Goal: Task Accomplishment & Management: Use online tool/utility

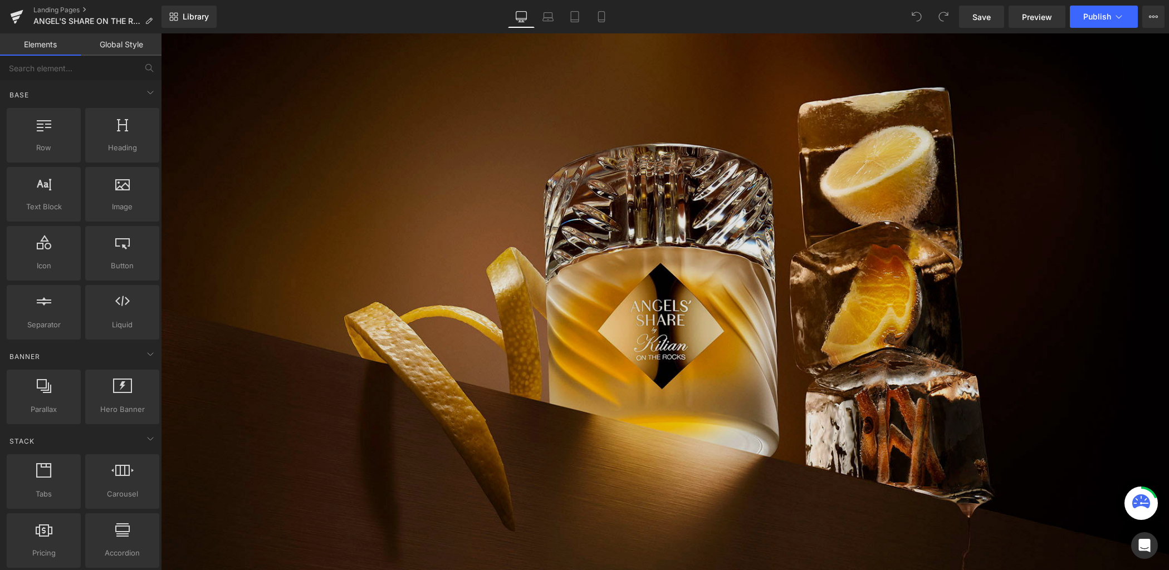
scroll to position [522, 0]
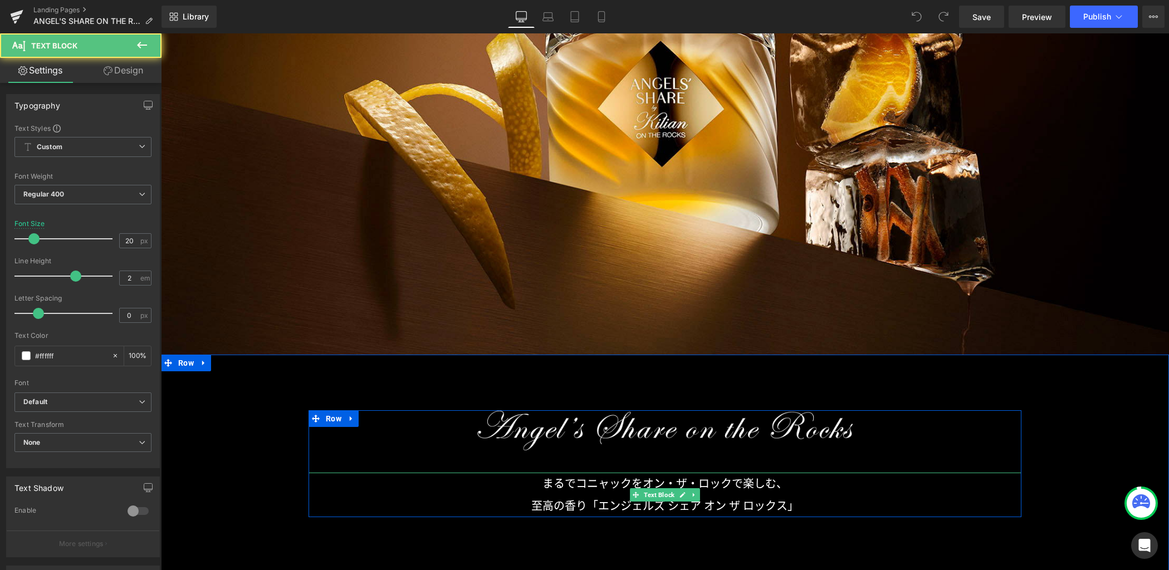
click at [599, 505] on p "至高の香り「エンジェルズ シェア オン ザ ロックス」" at bounding box center [665, 506] width 713 height 22
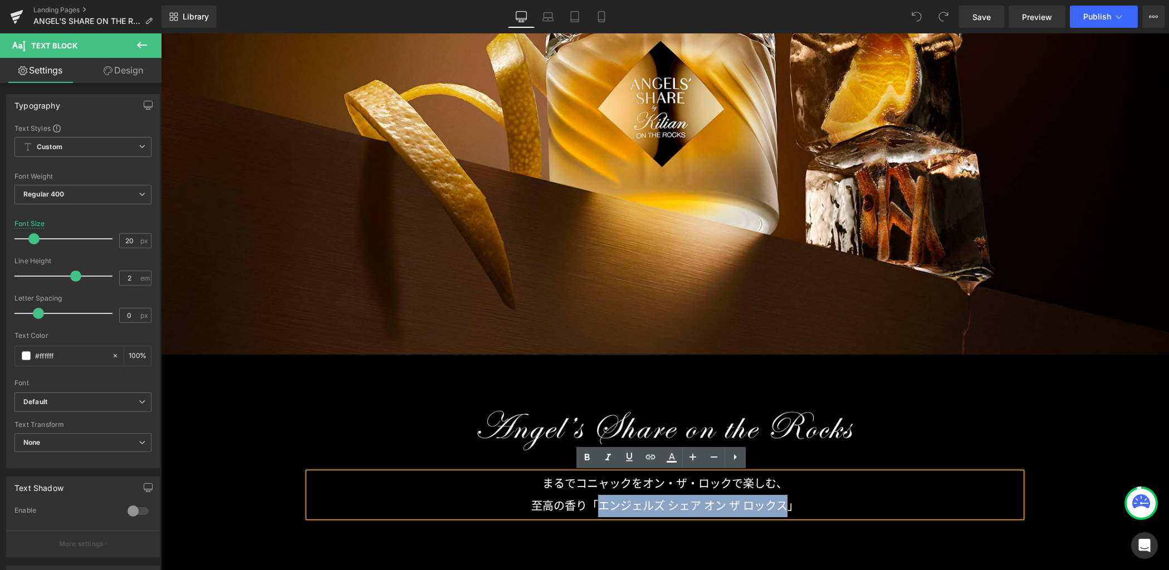
drag, startPoint x: 598, startPoint y: 506, endPoint x: 779, endPoint y: 507, distance: 181.0
click at [779, 507] on p "至高の香り「エンジェルズ シェア オン ザ ロックス」" at bounding box center [665, 506] width 713 height 22
copy p "エンジェルズ シェア オン ザ ロックス"
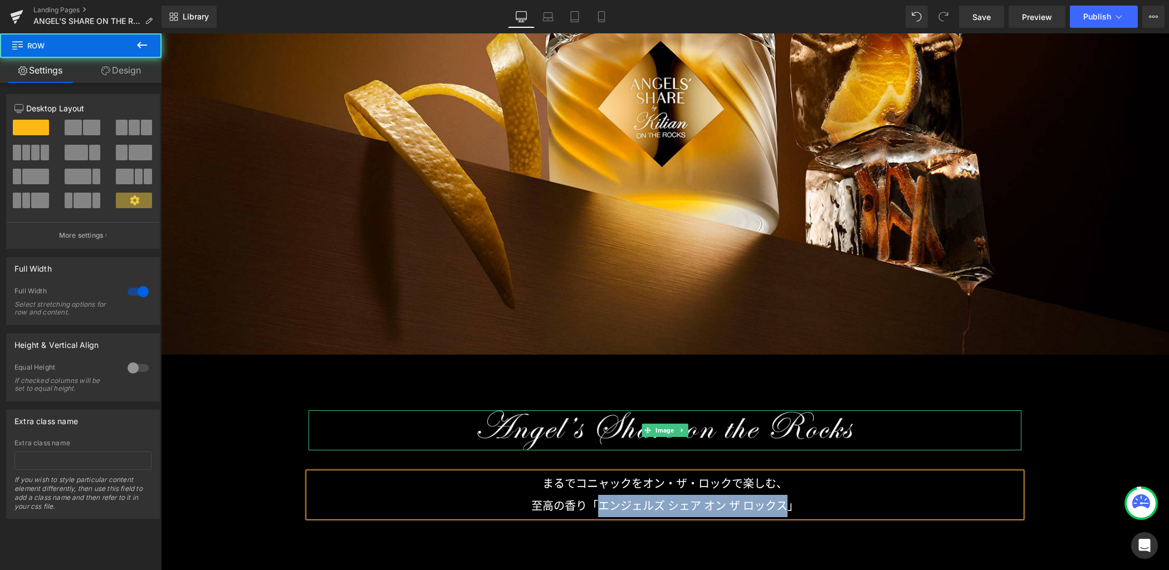
click at [1024, 445] on div "Image Image まるでコニャックをオン・ザ・ロックで楽しむ、 至高の香り「エンジェルズ シェア オン ザ ロックス」 Text Block まるでコニ…" at bounding box center [665, 463] width 1008 height 107
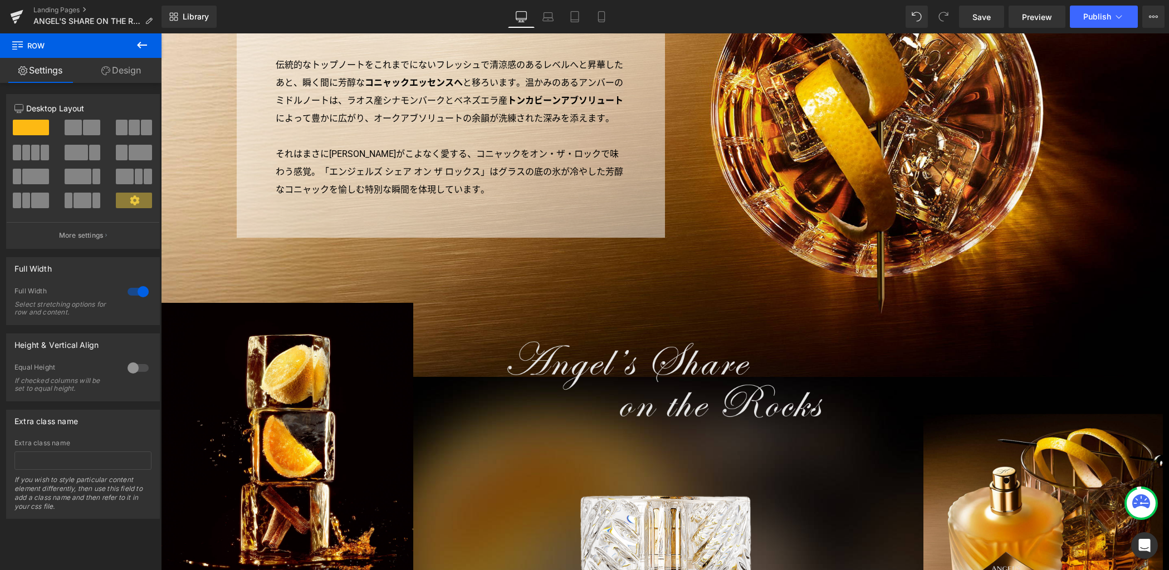
scroll to position [2084, 0]
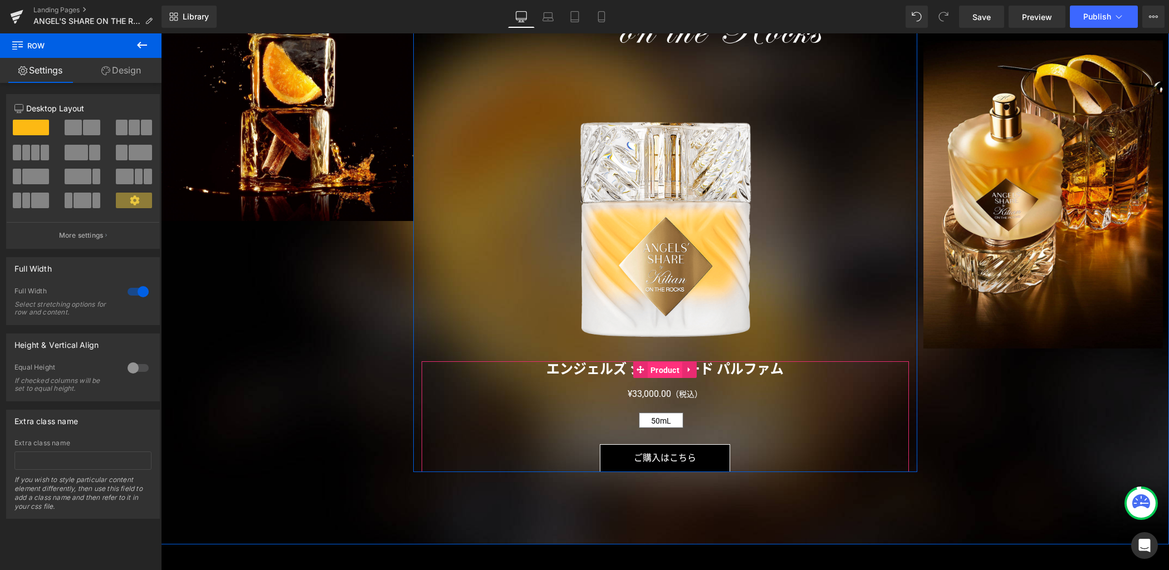
click at [655, 369] on span "Product" at bounding box center [665, 370] width 35 height 17
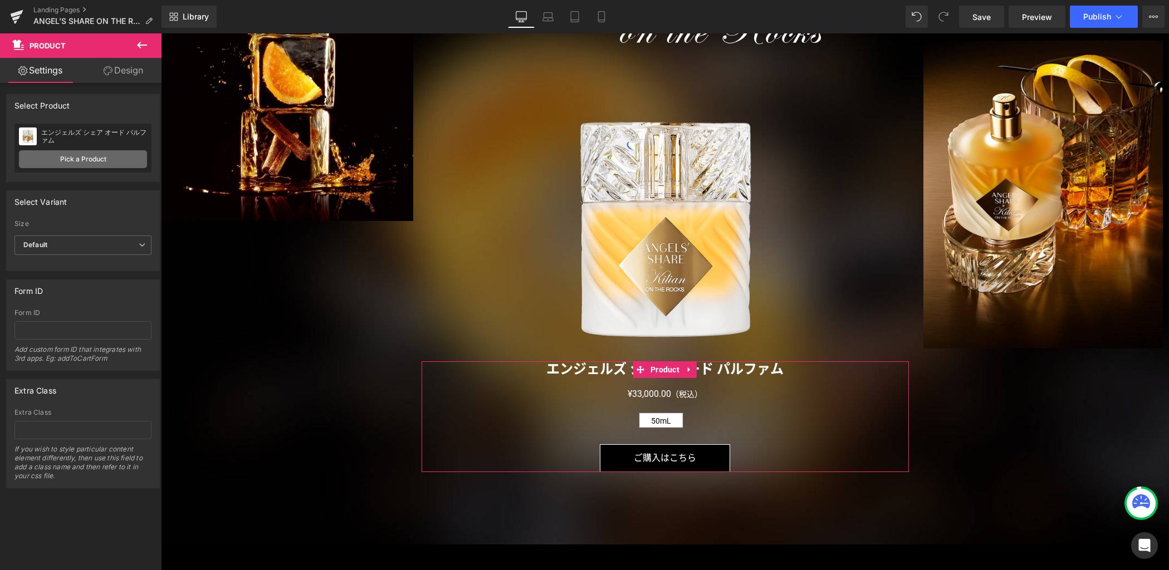
click at [119, 163] on link "Pick a Product" at bounding box center [83, 159] width 128 height 18
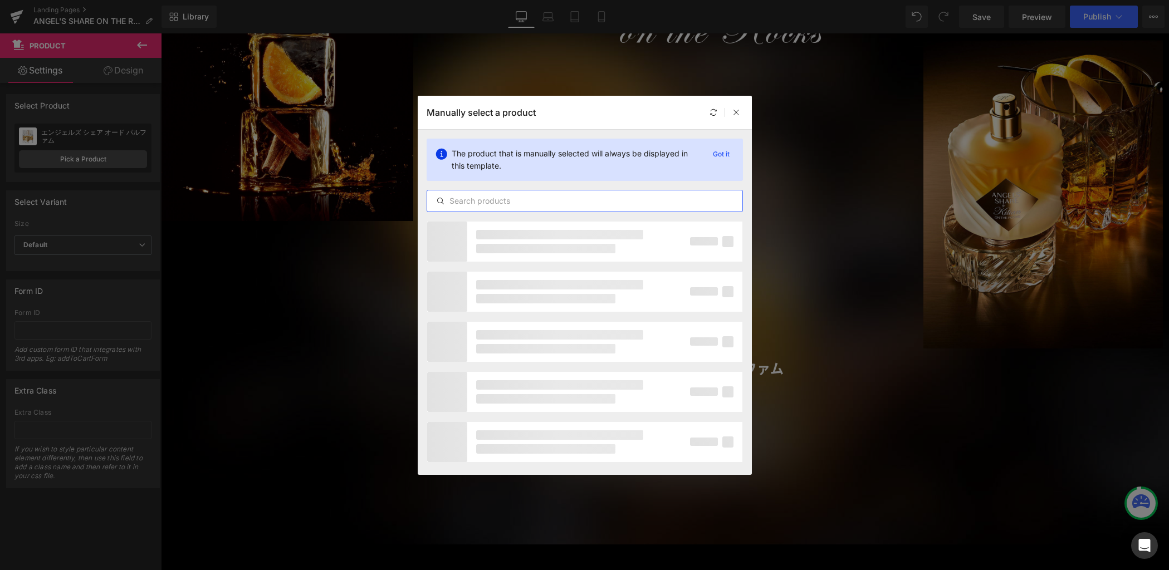
click at [513, 199] on input "text" at bounding box center [584, 200] width 315 height 13
paste input "エンジェルズ シェア オン ザ ロックス"
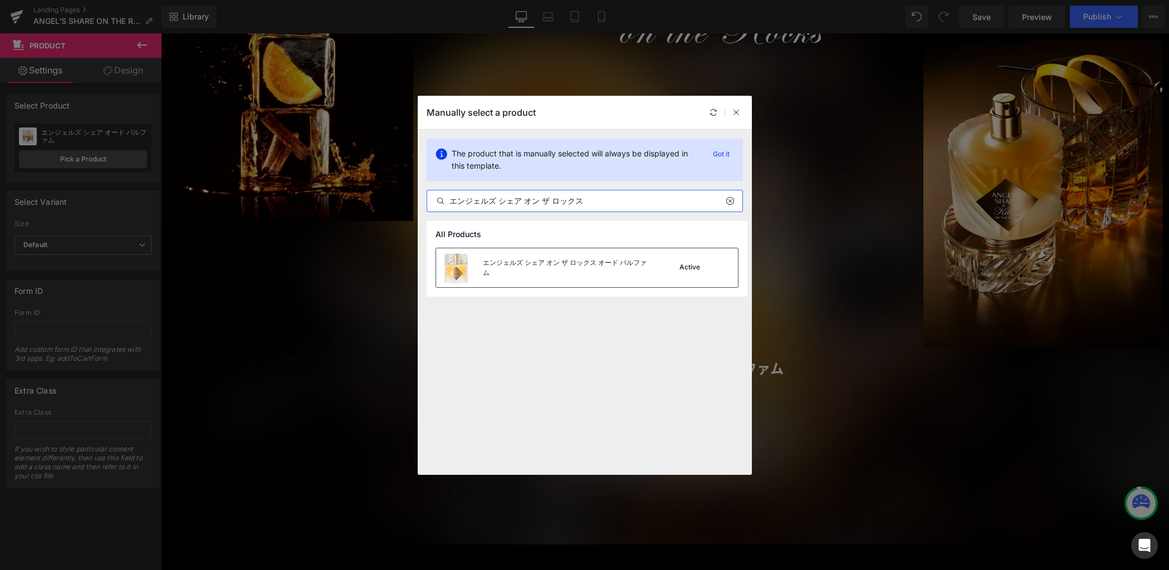
type input "エンジェルズ シェア オン ザ ロックス"
click at [560, 265] on div "エンジェルズ シェア オン ザ ロックス オード パルファム" at bounding box center [566, 268] width 167 height 20
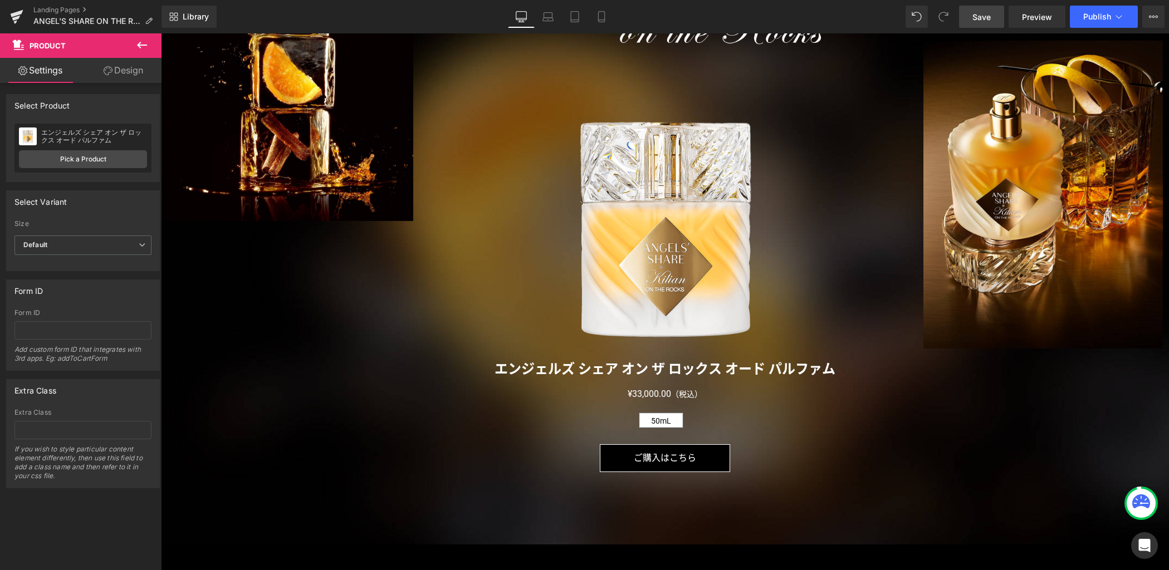
click at [972, 22] on link "Save" at bounding box center [981, 17] width 45 height 22
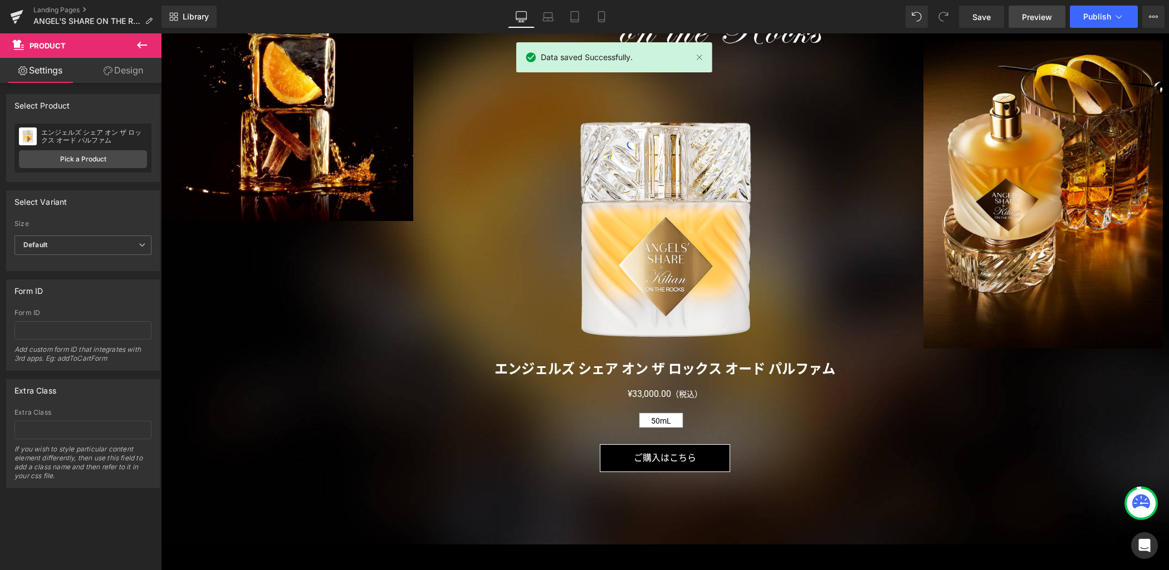
click at [1035, 17] on span "Preview" at bounding box center [1037, 17] width 30 height 12
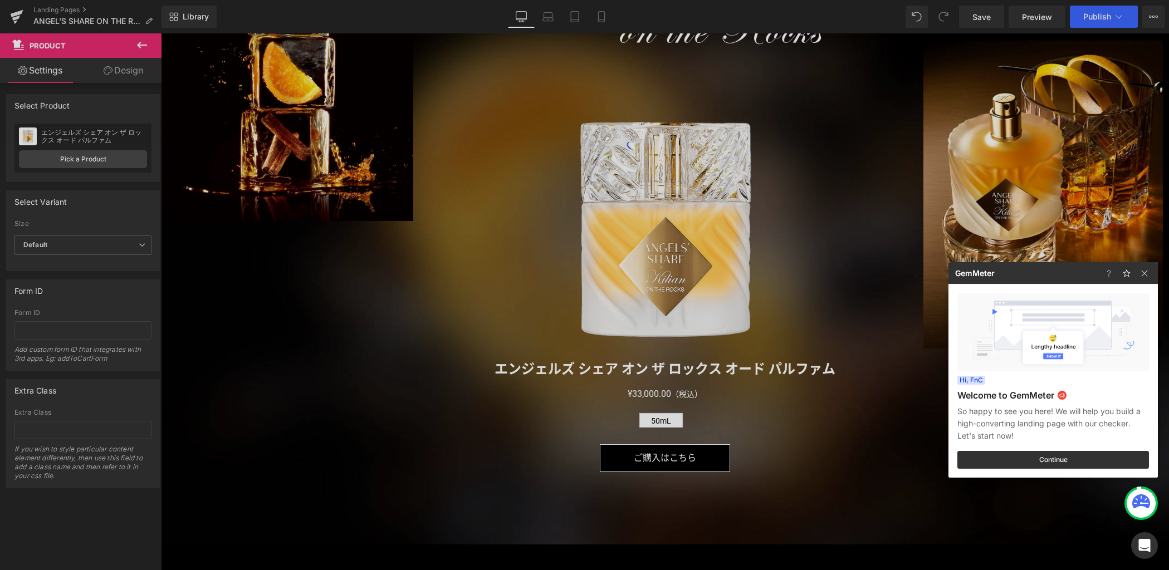
click at [653, 292] on div at bounding box center [584, 285] width 1169 height 570
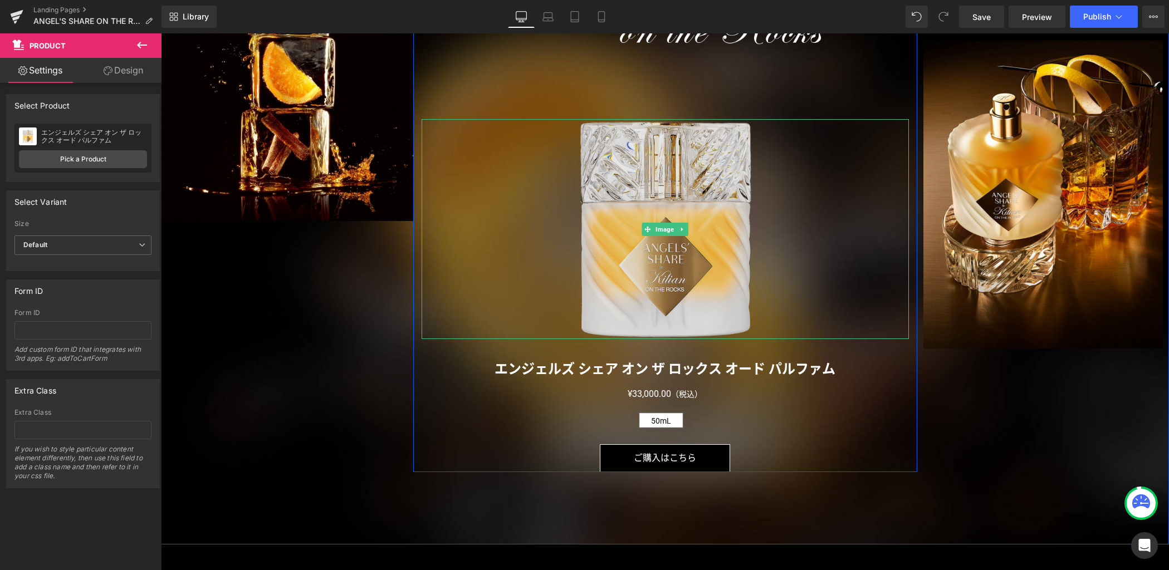
click at [631, 286] on img at bounding box center [665, 229] width 173 height 220
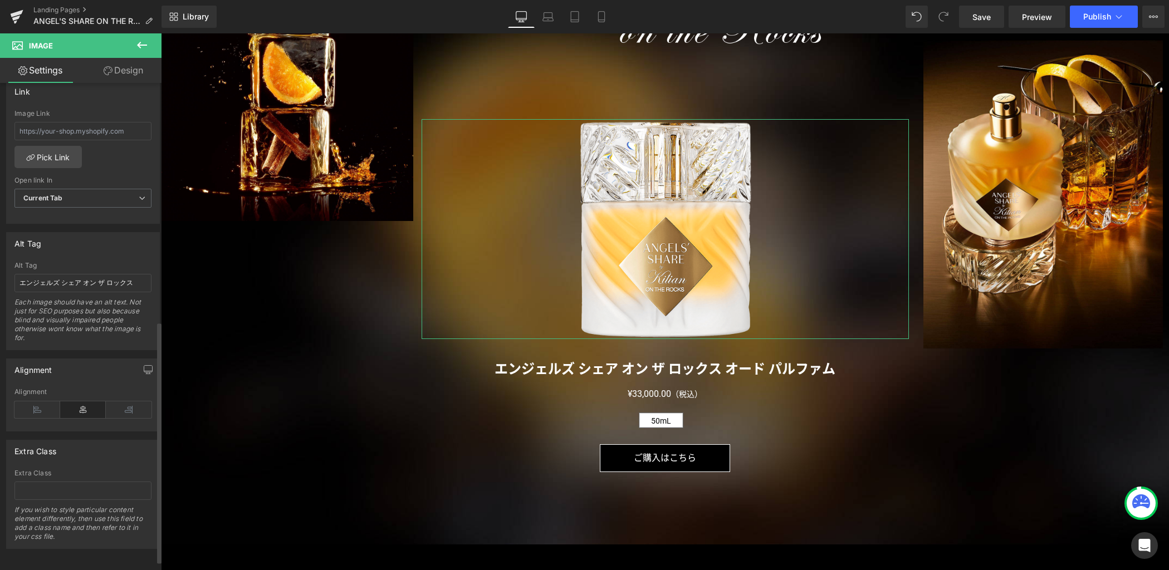
scroll to position [480, 0]
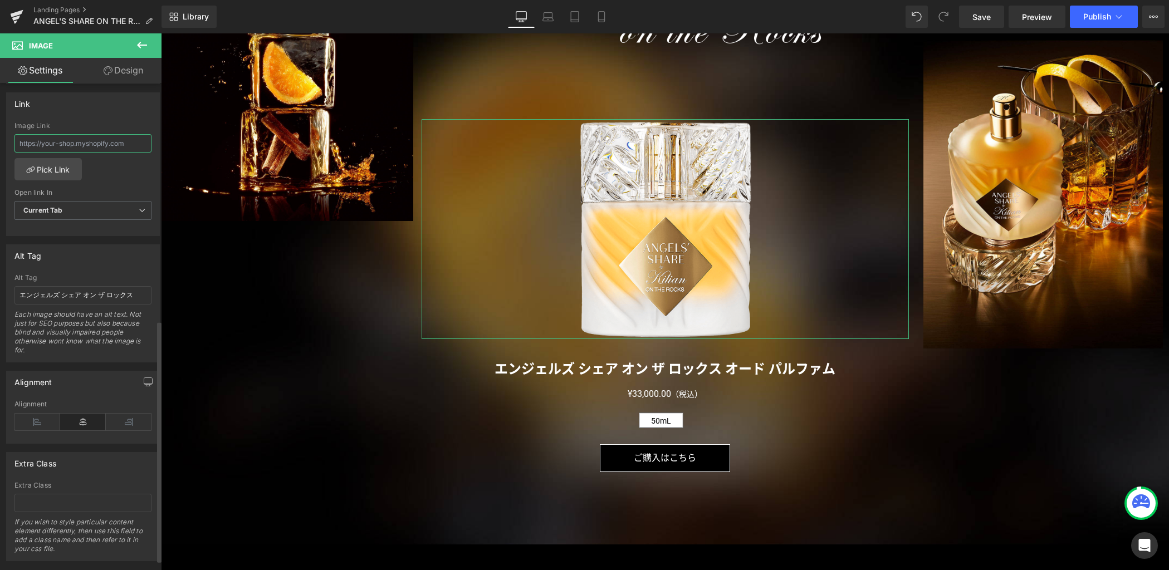
click at [111, 143] on input "text" at bounding box center [82, 143] width 137 height 18
paste input "/products/angels-share-on-the-rocks-edp"
type input "/products/angels-share-on-the-rocks-edp"
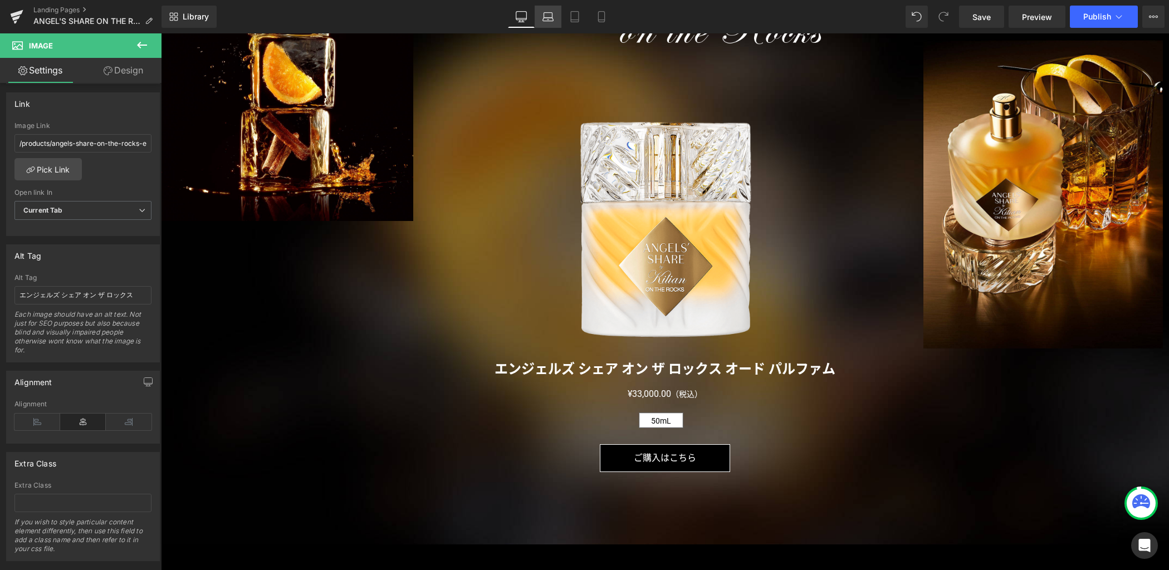
click at [553, 19] on icon at bounding box center [548, 19] width 11 height 3
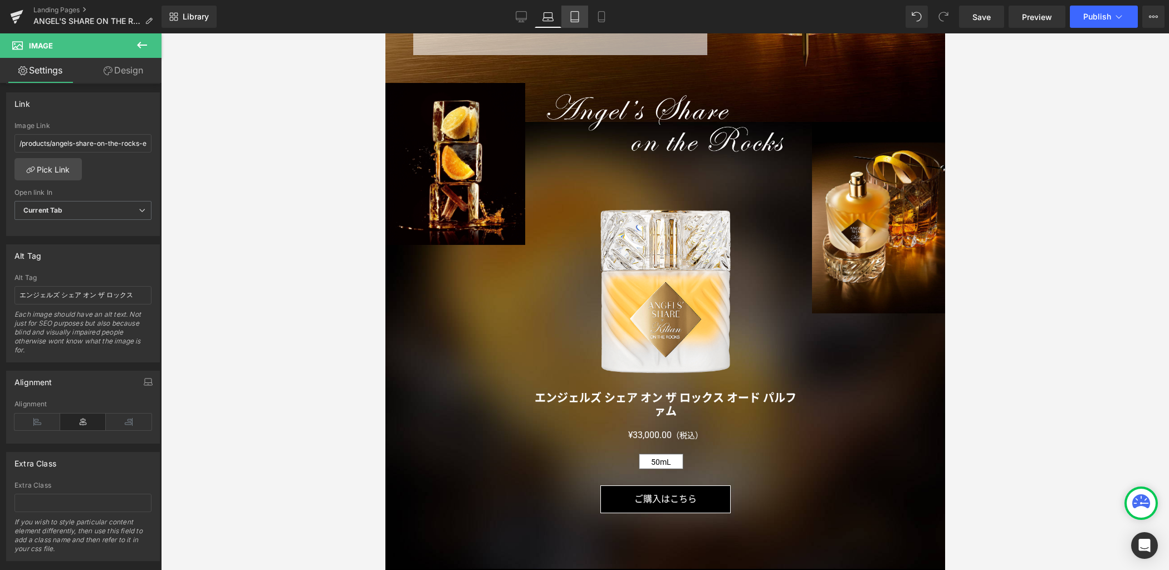
click at [571, 21] on icon at bounding box center [574, 16] width 11 height 11
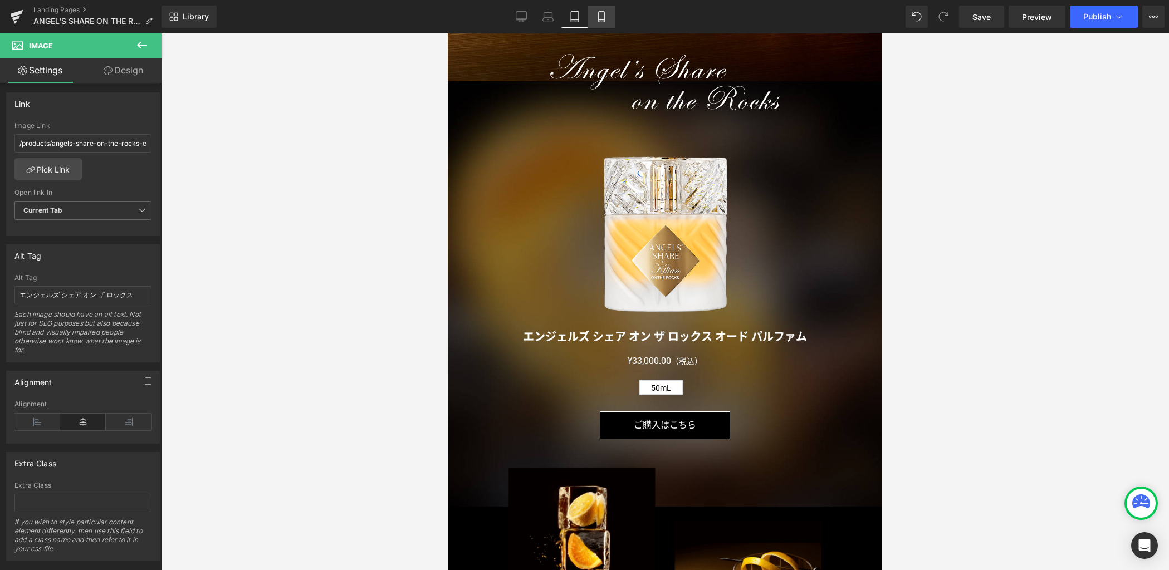
click at [596, 19] on icon at bounding box center [601, 16] width 11 height 11
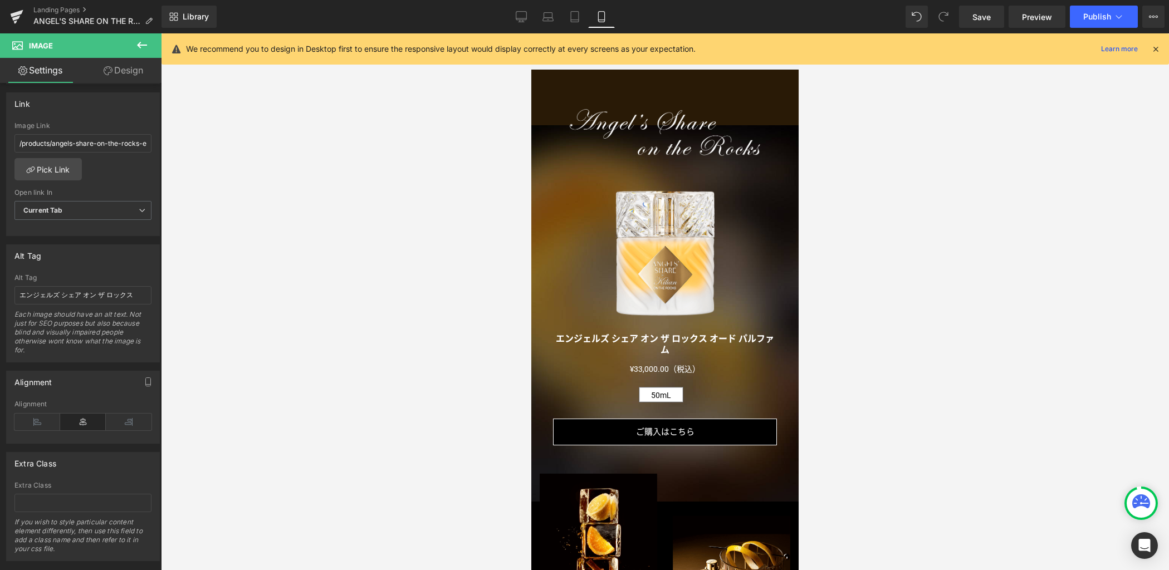
scroll to position [1879, 0]
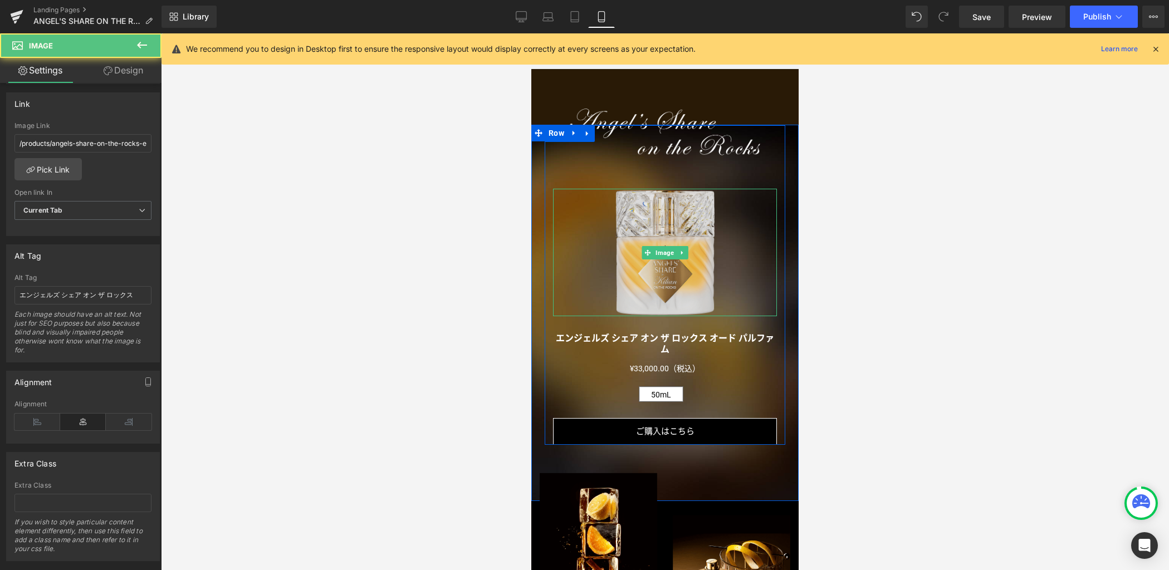
click at [668, 275] on img at bounding box center [665, 253] width 101 height 128
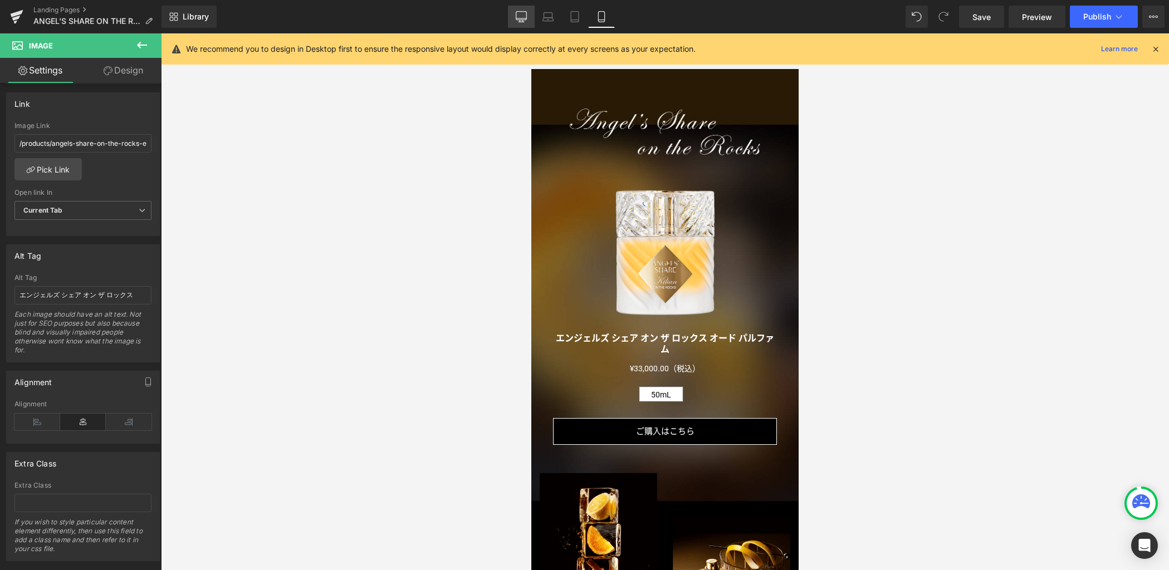
click at [519, 14] on icon at bounding box center [521, 16] width 11 height 11
type input "311"
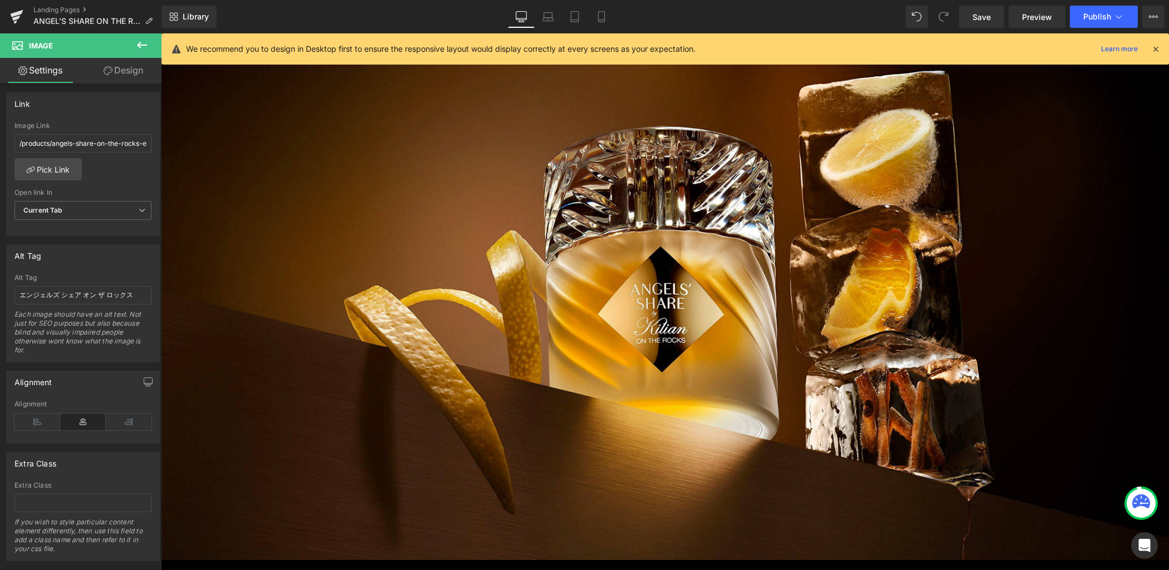
scroll to position [0, 0]
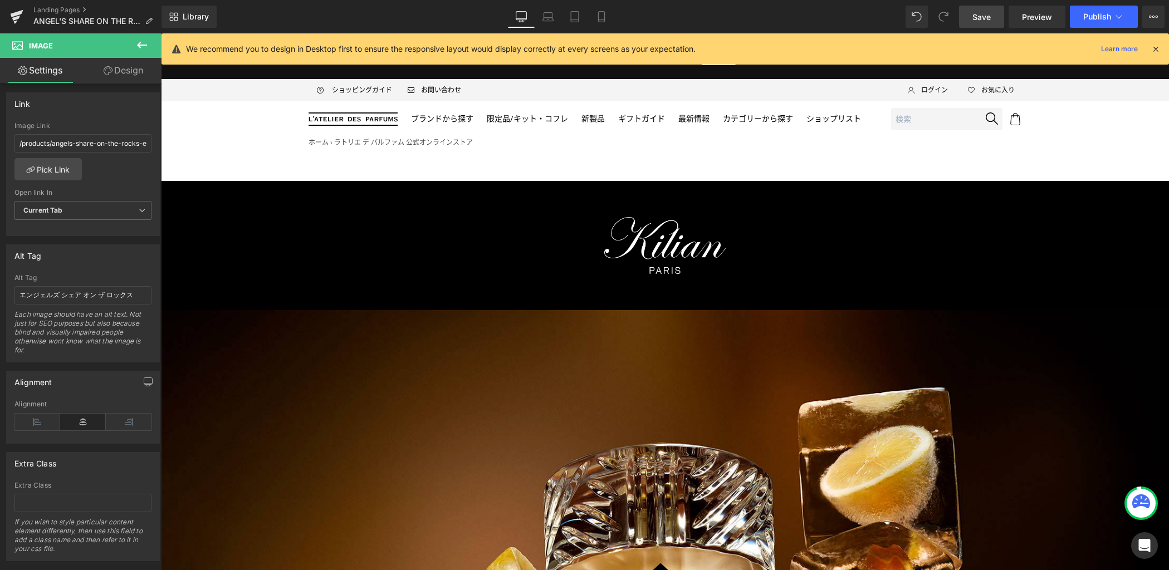
click at [979, 16] on span "Save" at bounding box center [981, 17] width 18 height 12
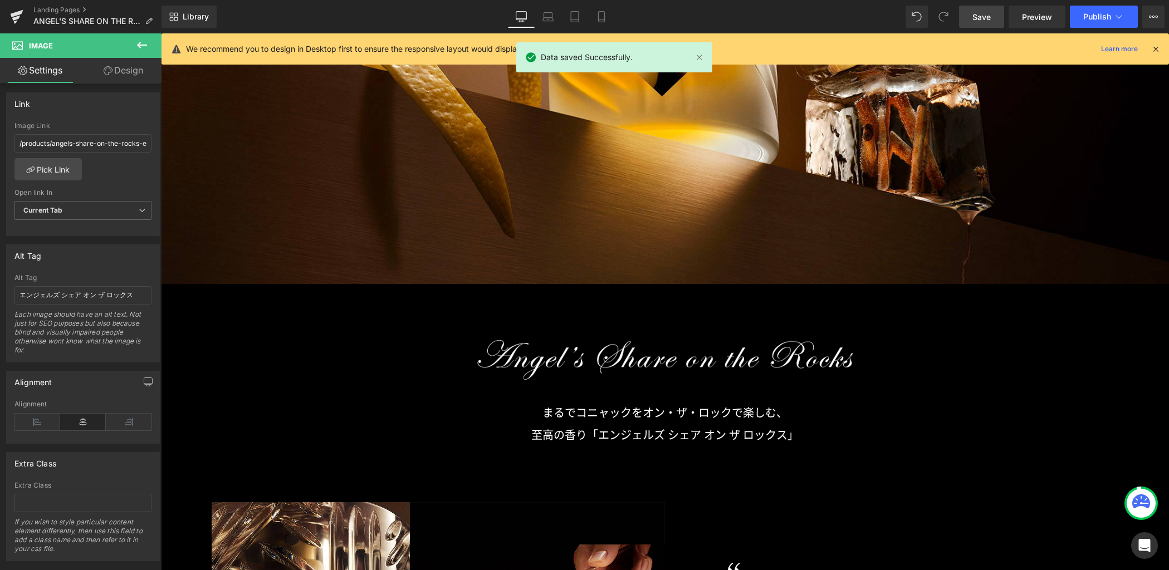
scroll to position [779, 0]
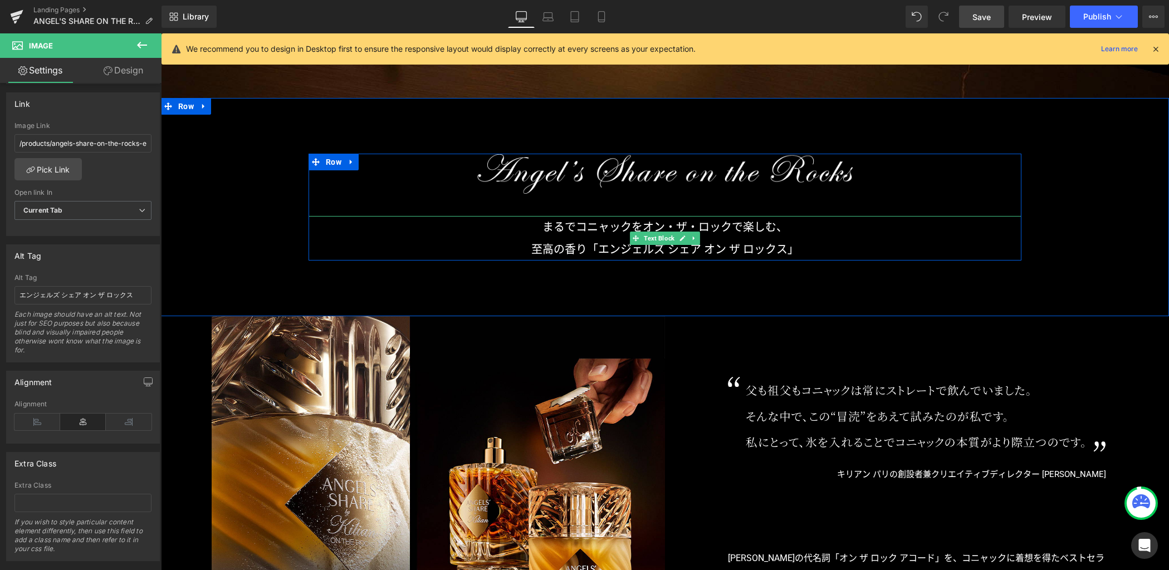
click at [571, 228] on p "まるでコニャックをオン・ザ・ロックで楽しむ、" at bounding box center [665, 227] width 713 height 22
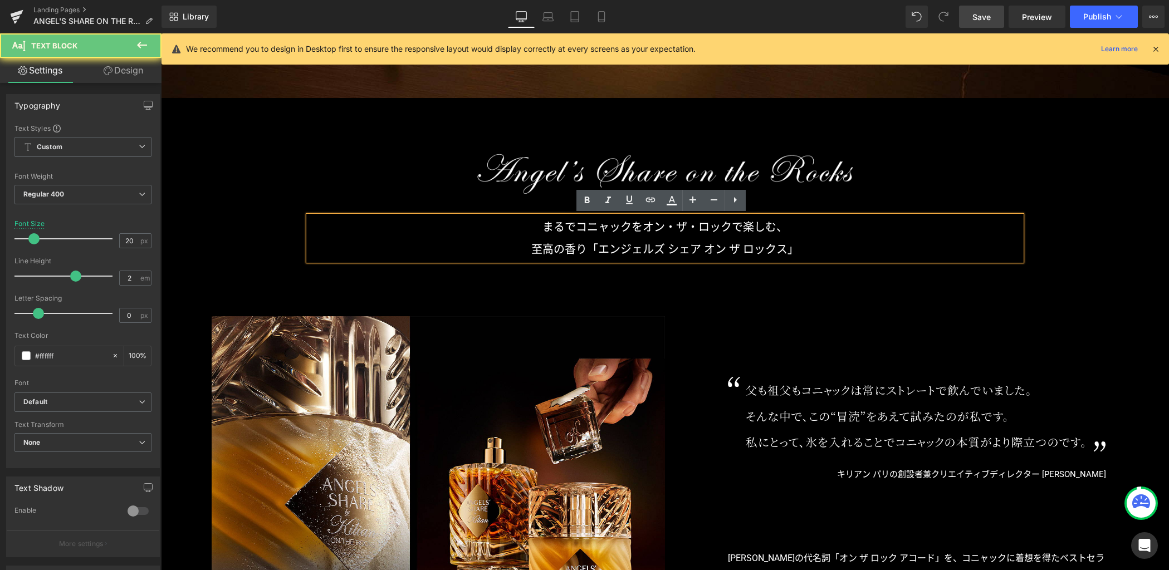
click at [571, 228] on p "まるでコニャックをオン・ザ・ロックで楽しむ、" at bounding box center [665, 227] width 713 height 22
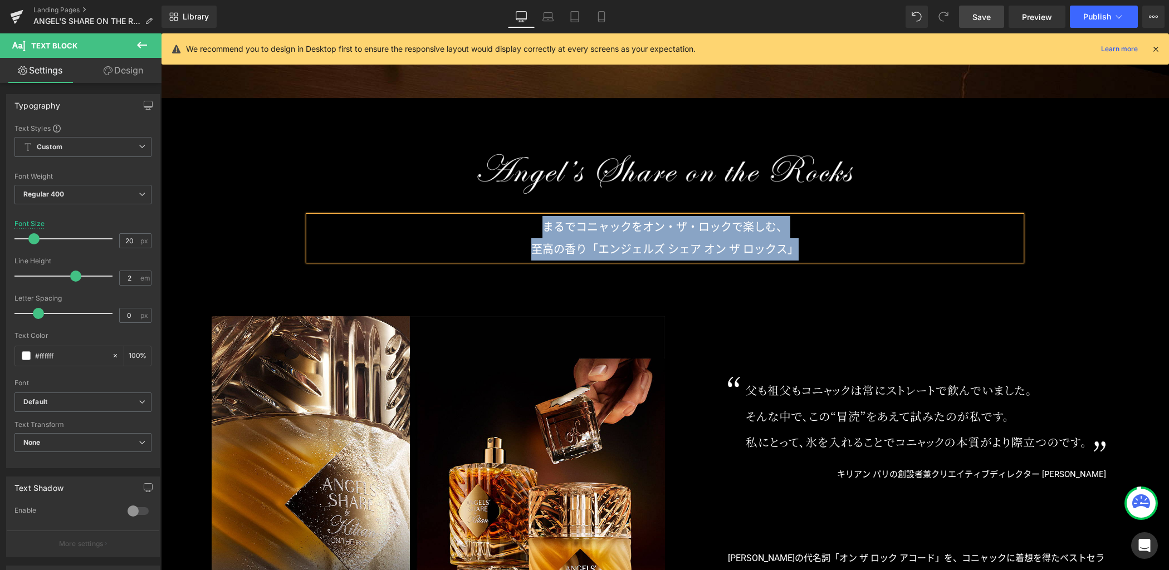
copy div "まるでコニャックをオン・ザ・ロックで楽しむ、 至高の香り「エンジェルズ シェア オン ザ ロックス」"
click at [753, 325] on div "Image Image Image キリアン パリの創設者兼クリエイティブディレクター キリアン・ヘネシー Text Block キリアン パリの創設者兼 ク…" at bounding box center [917, 477] width 504 height 323
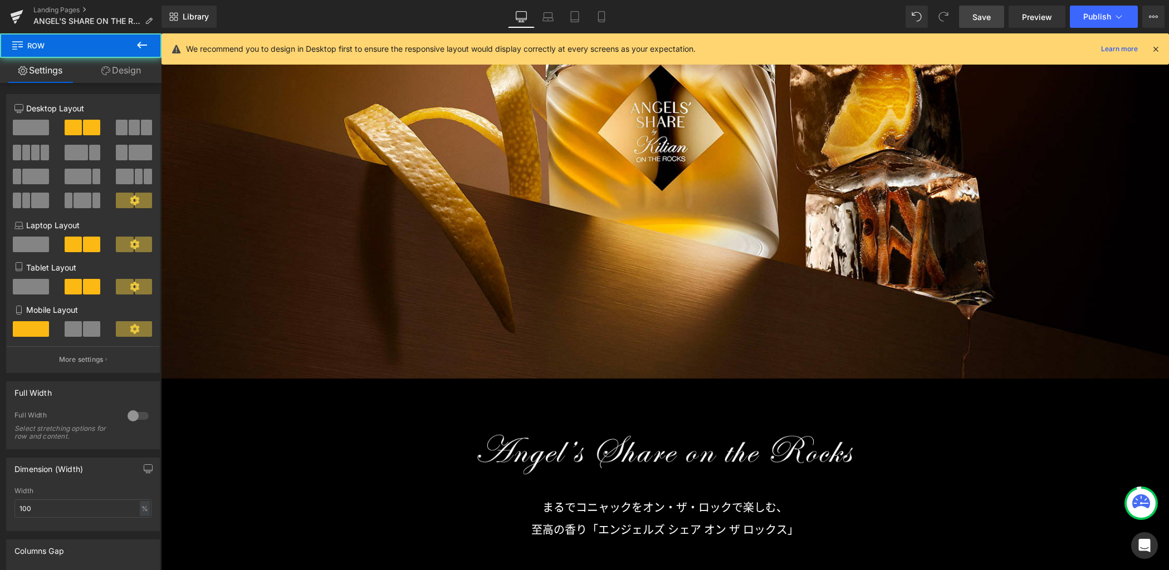
scroll to position [297, 0]
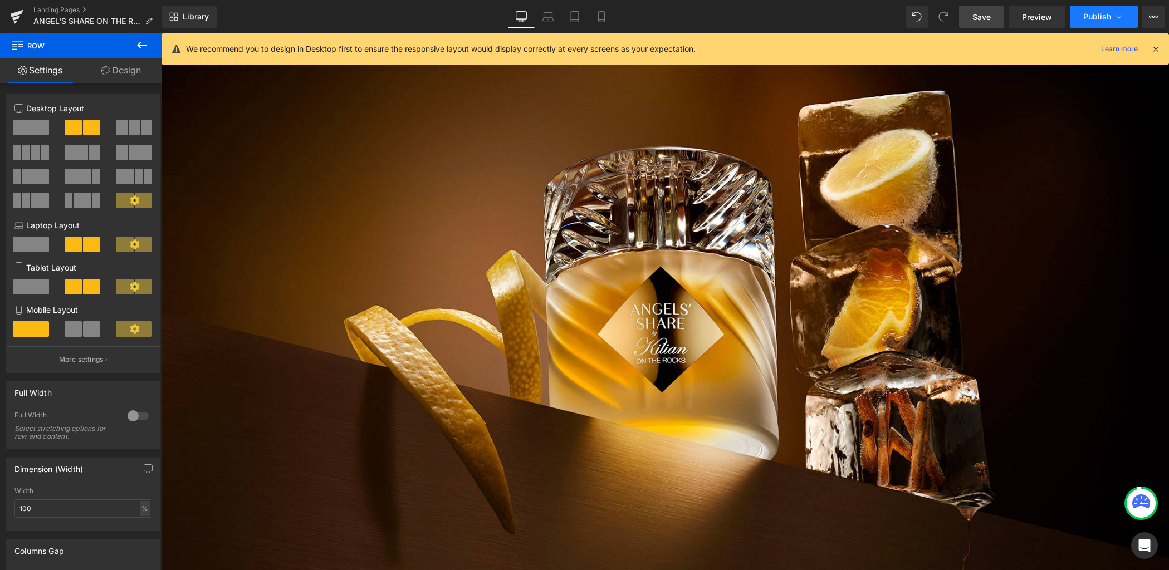
click at [1092, 18] on span "Publish" at bounding box center [1097, 16] width 28 height 9
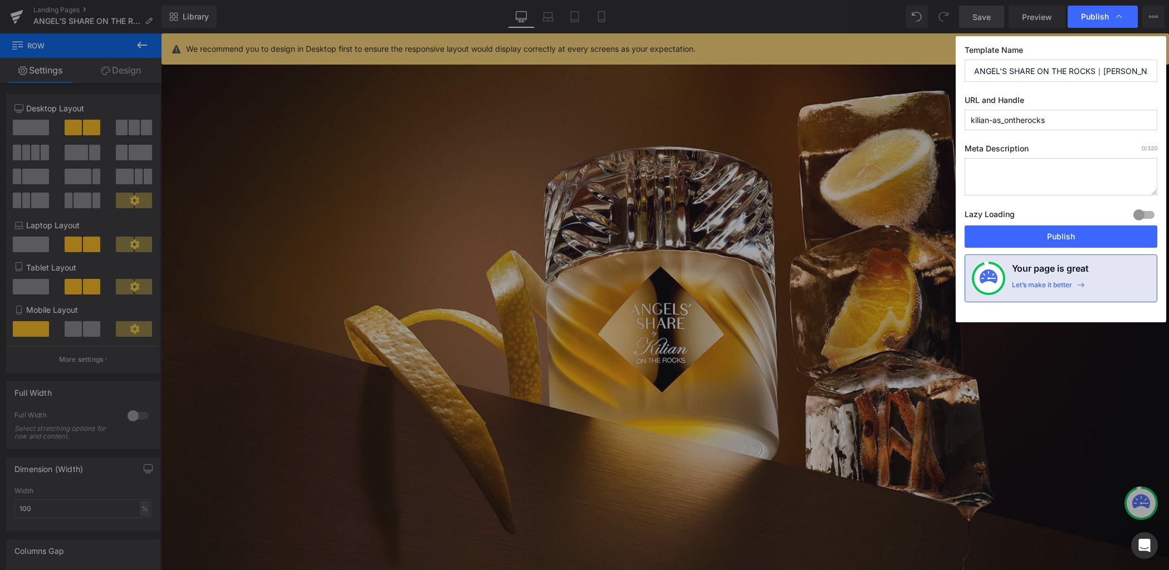
click at [1020, 174] on textarea at bounding box center [1061, 176] width 193 height 37
paste textarea "まるでコニャックをオン・ザ・ロックで楽しむ、至高の香り「エンジェルズ シェア オン ザ ロックス」"
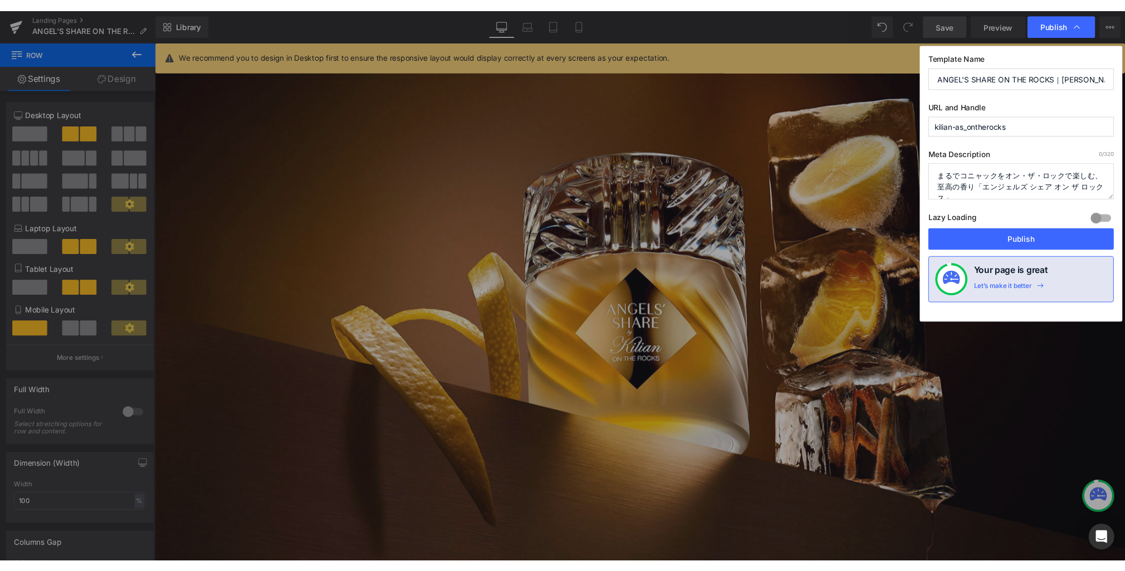
scroll to position [4, 0]
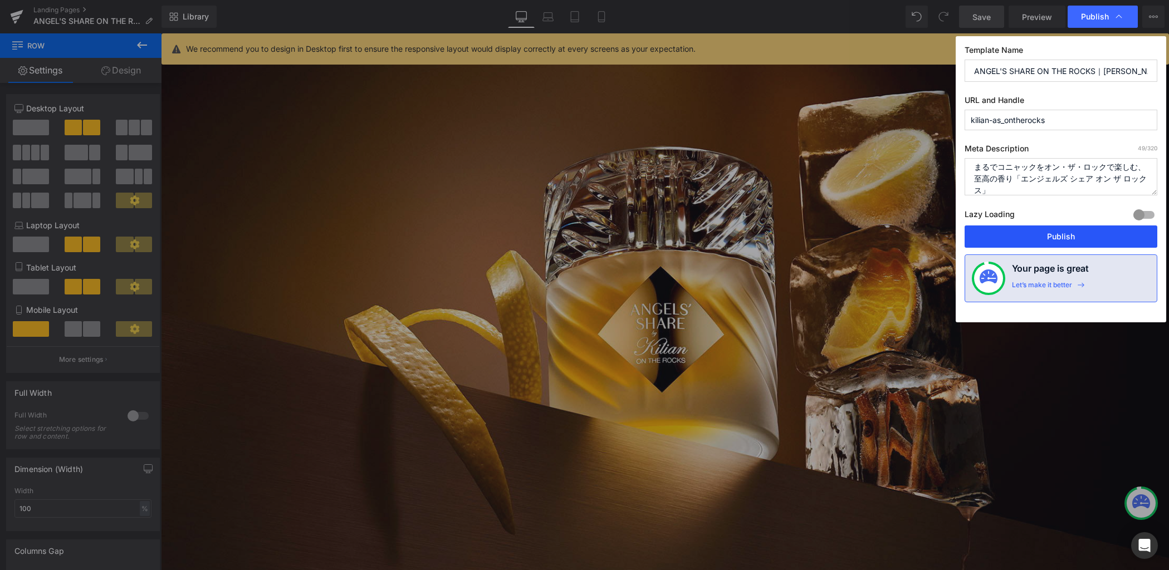
type textarea "まるでコニャックをオン・ザ・ロックで楽しむ、至高の香り「エンジェルズ シェア オン ザ ロックス」"
click at [1103, 235] on button "Publish" at bounding box center [1061, 237] width 193 height 22
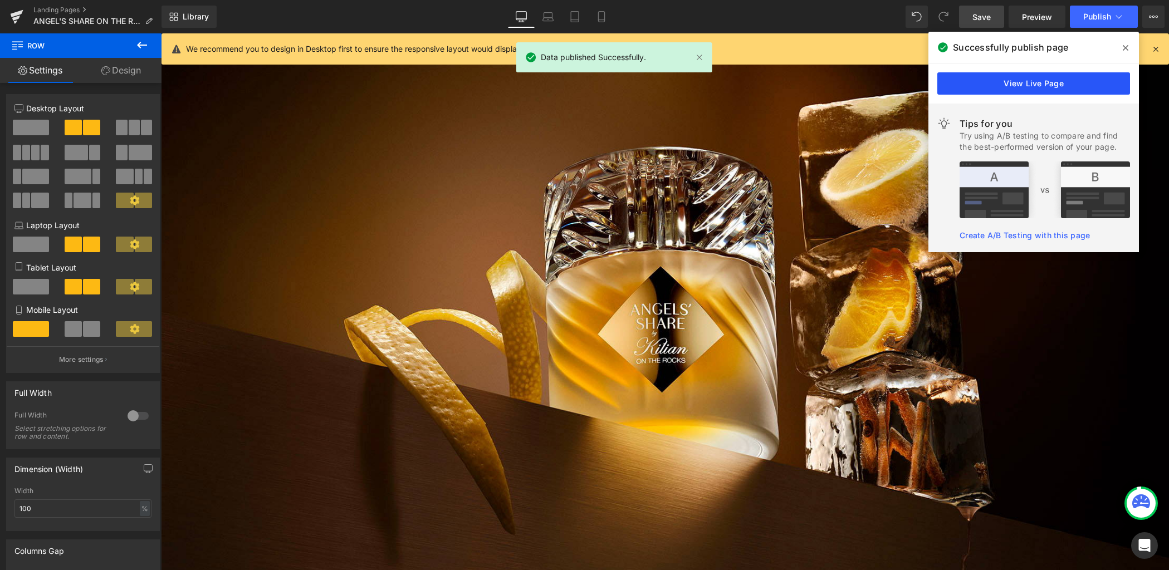
click at [1052, 83] on link "View Live Page" at bounding box center [1033, 83] width 193 height 22
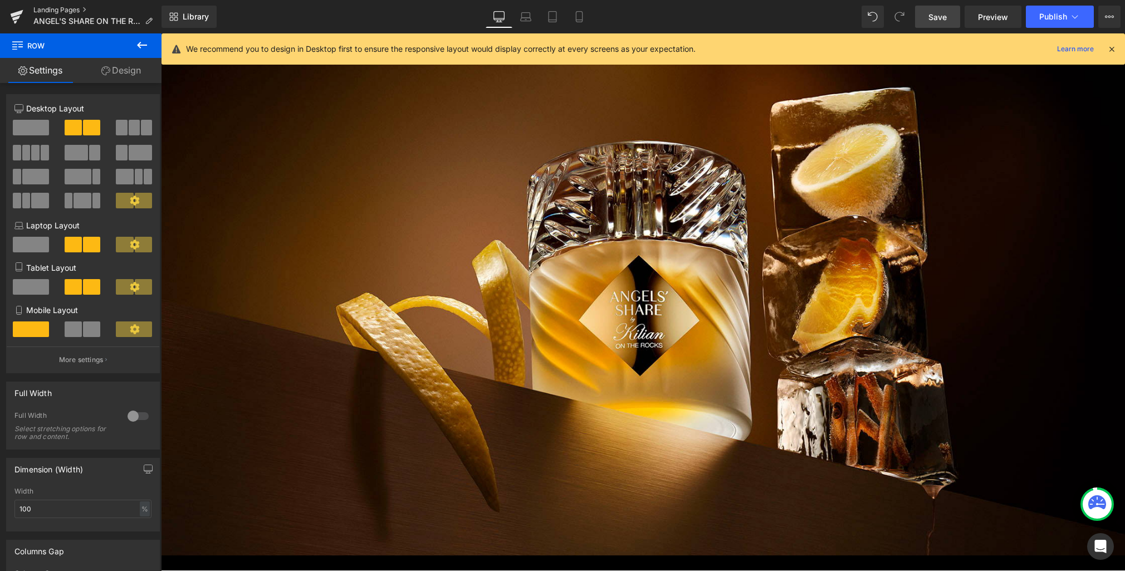
click at [79, 7] on link "Landing Pages" at bounding box center [97, 10] width 128 height 9
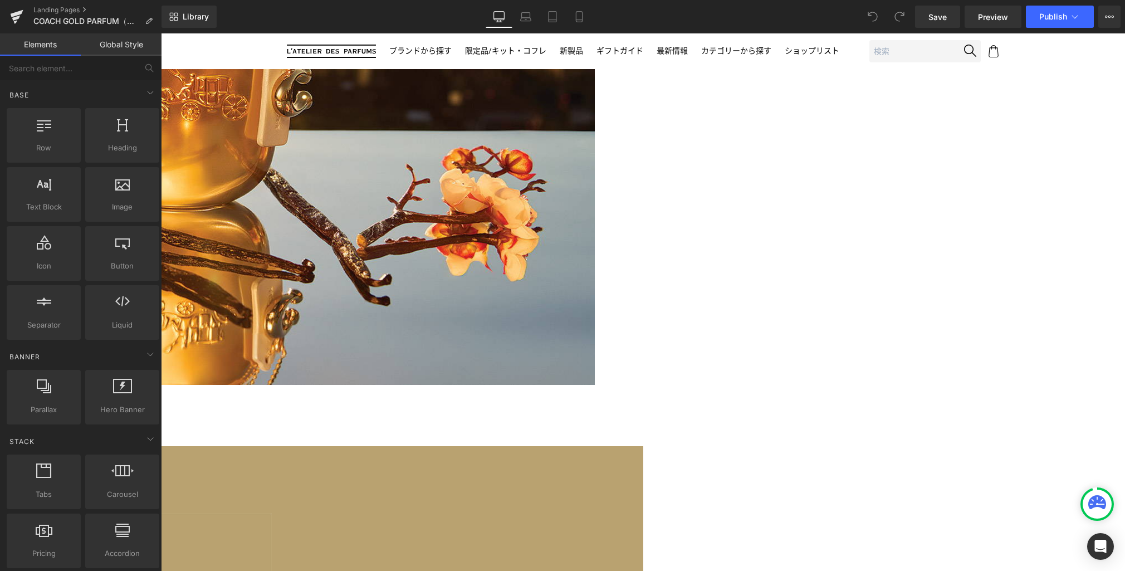
scroll to position [2240, 0]
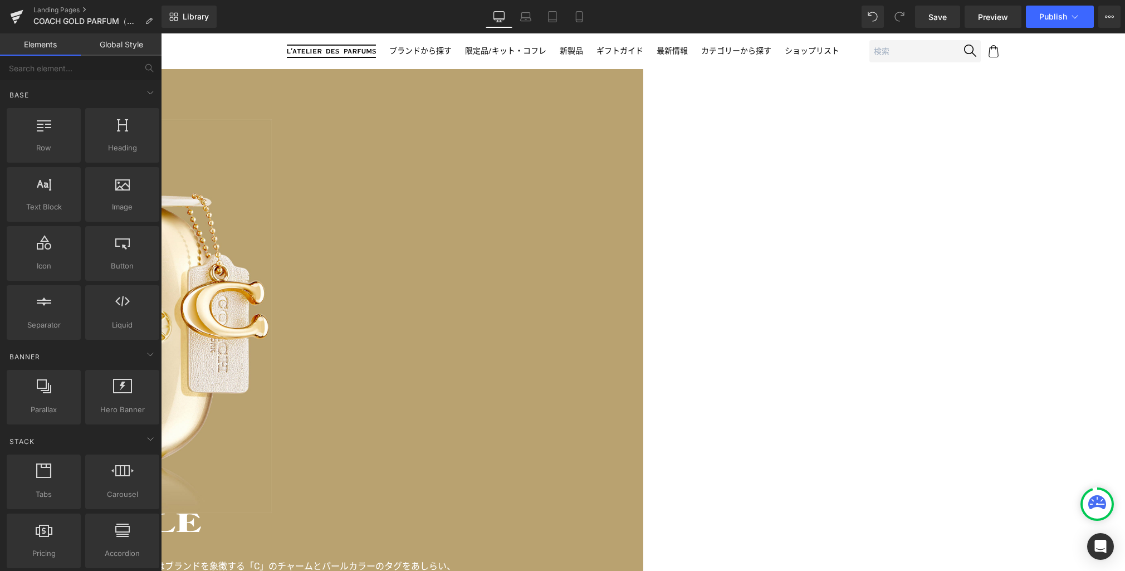
click at [161, 33] on span "Product" at bounding box center [161, 33] width 0 height 0
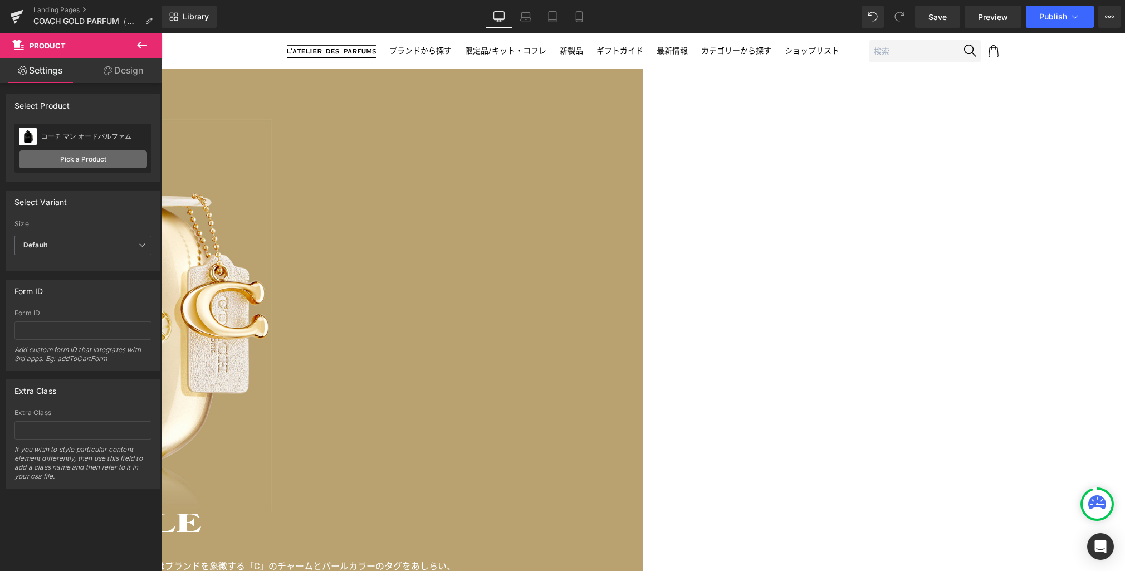
click at [85, 158] on link "Pick a Product" at bounding box center [83, 159] width 128 height 18
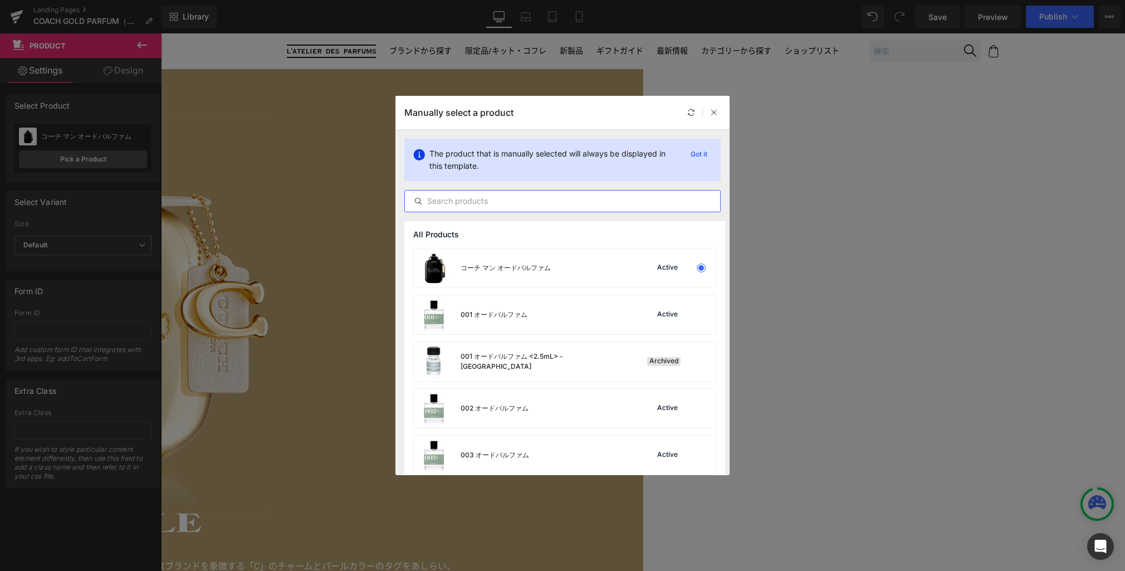
click at [482, 201] on input "text" at bounding box center [562, 200] width 315 height 13
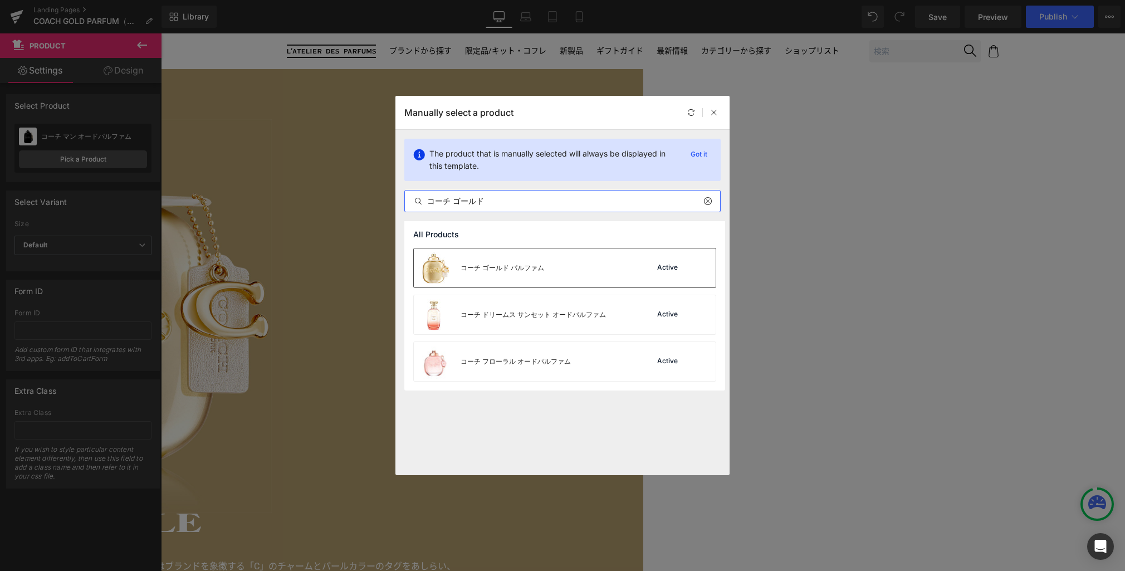
type input "コーチ ゴールド"
click at [594, 267] on div "コーチ ゴールド パルファム Active" at bounding box center [565, 267] width 302 height 39
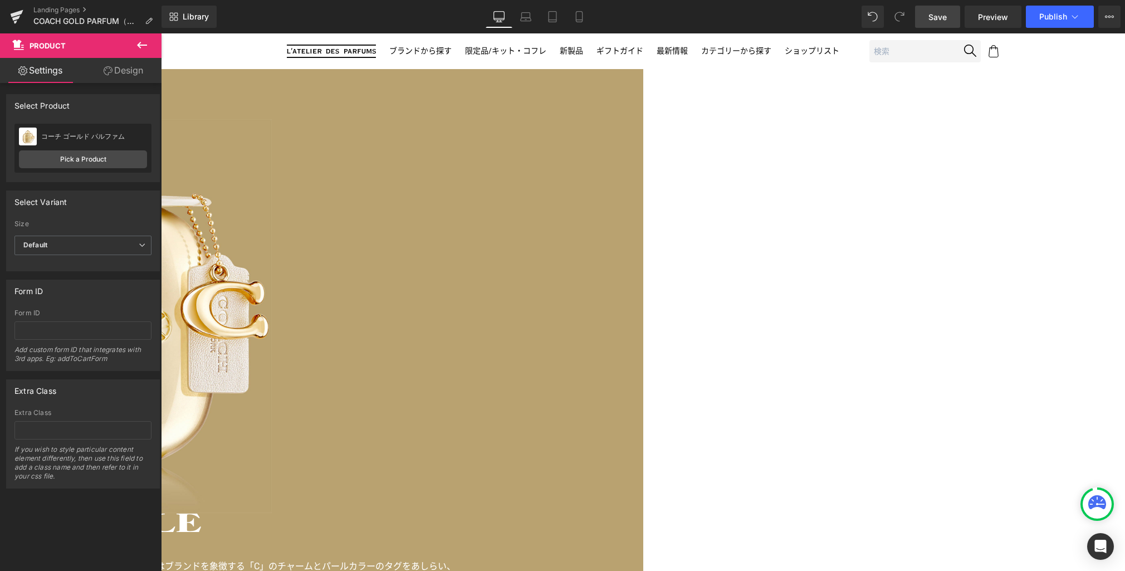
click at [933, 13] on span "Save" at bounding box center [937, 17] width 18 height 12
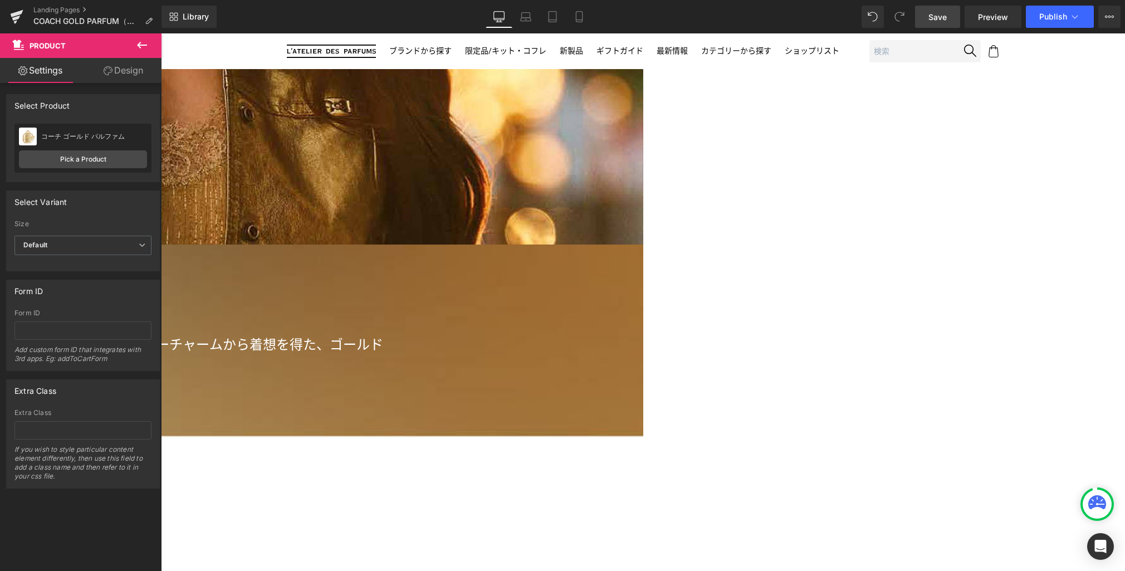
scroll to position [714, 0]
click at [161, 33] on link at bounding box center [161, 33] width 0 height 0
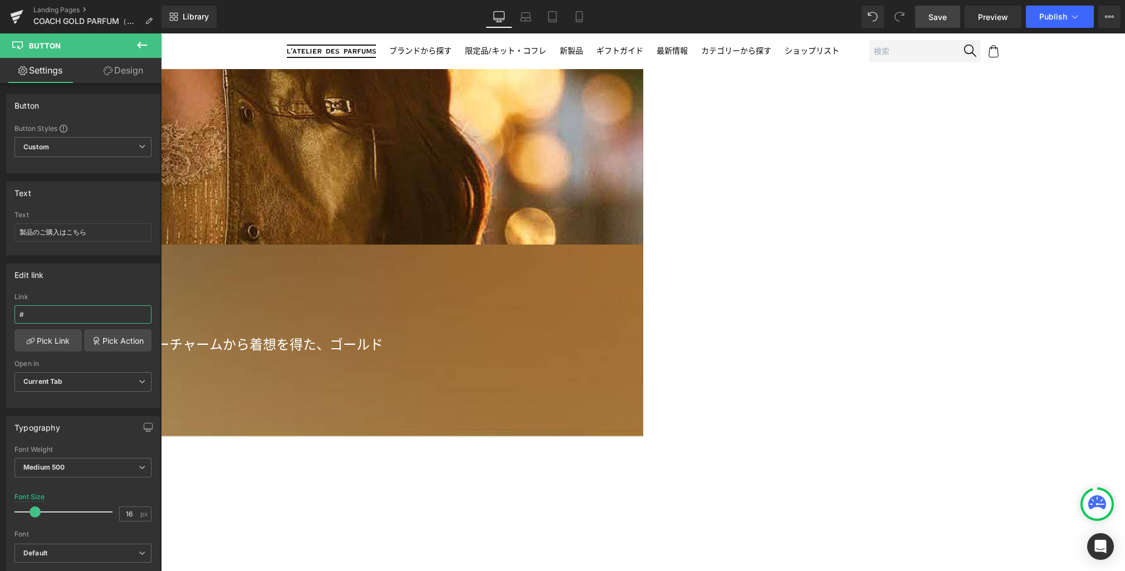
drag, startPoint x: 58, startPoint y: 314, endPoint x: -21, endPoint y: 300, distance: 80.3
click at [0, 300] on html "Product You are previewing how the will restyle your page. You can not edit Ele…" at bounding box center [562, 285] width 1125 height 571
type input "/products/coach-gold-parfum-spray"
click at [527, 17] on icon at bounding box center [525, 16] width 11 height 11
type input "100"
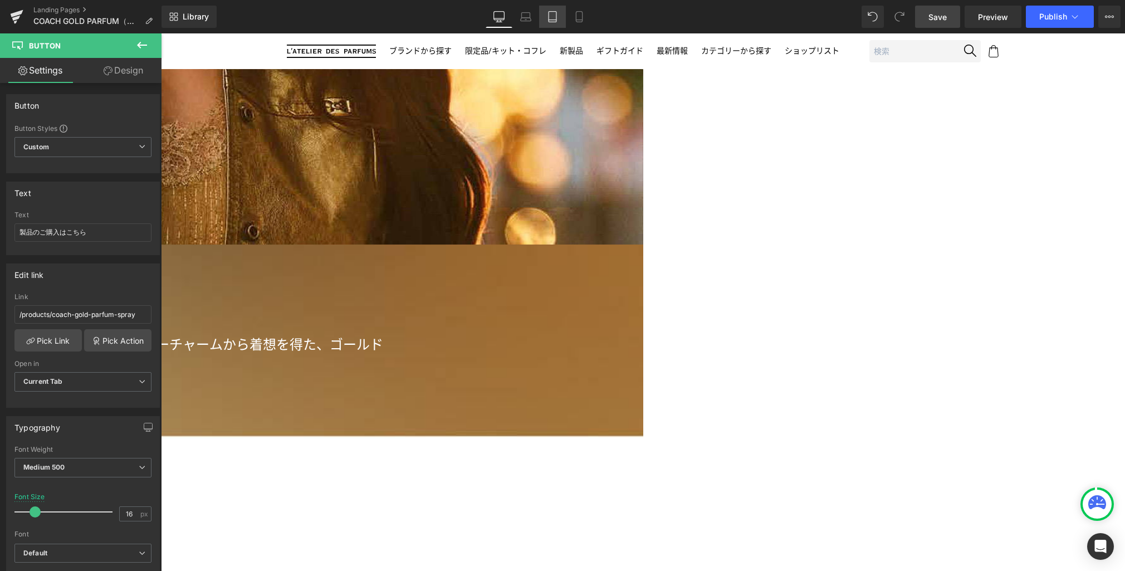
type input "100"
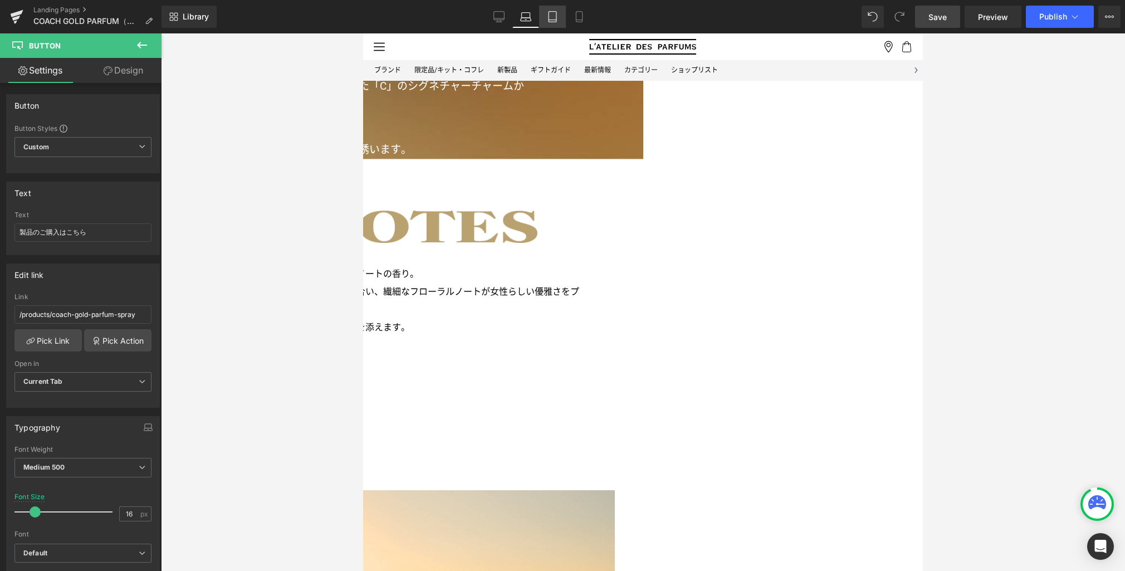
click at [552, 20] on icon at bounding box center [553, 20] width 8 height 0
type input "100"
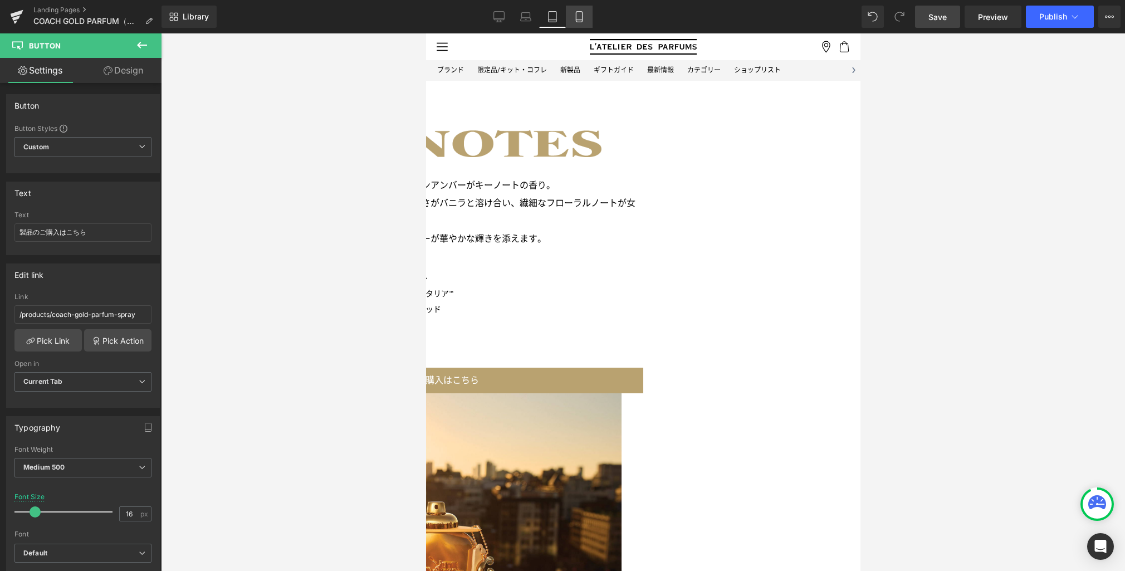
drag, startPoint x: 578, startPoint y: 19, endPoint x: 81, endPoint y: 36, distance: 497.7
click at [578, 20] on icon at bounding box center [579, 20] width 6 height 0
type input "15"
type input "100"
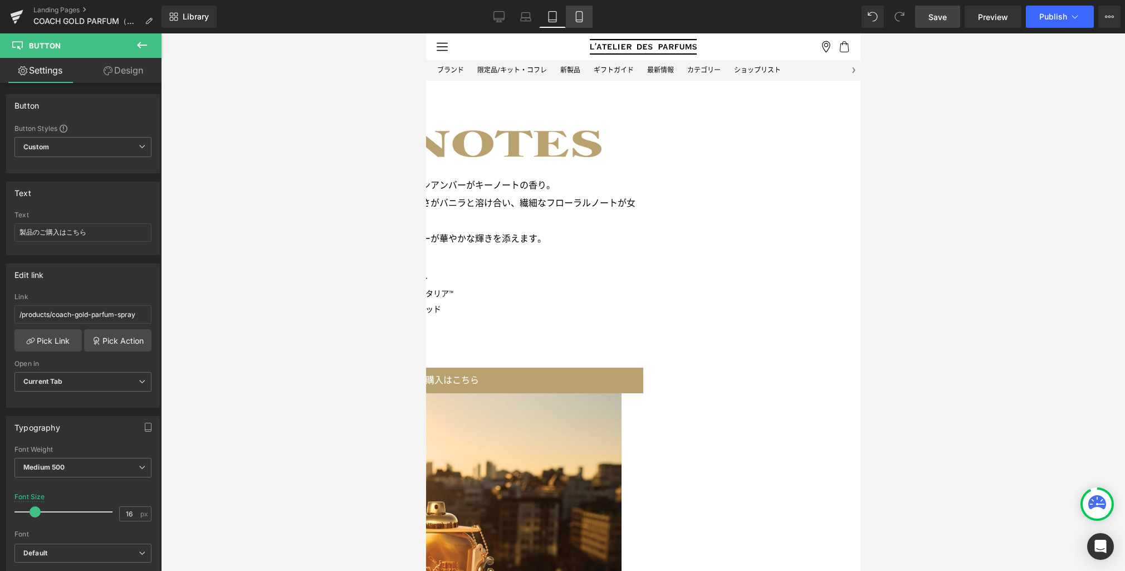
type input "100"
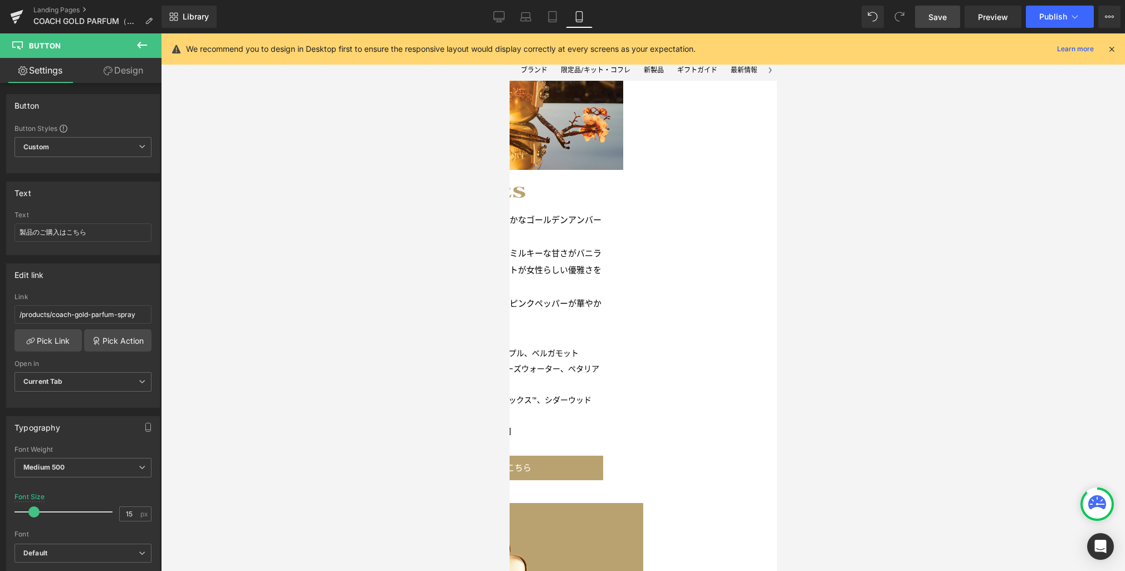
scroll to position [822, 0]
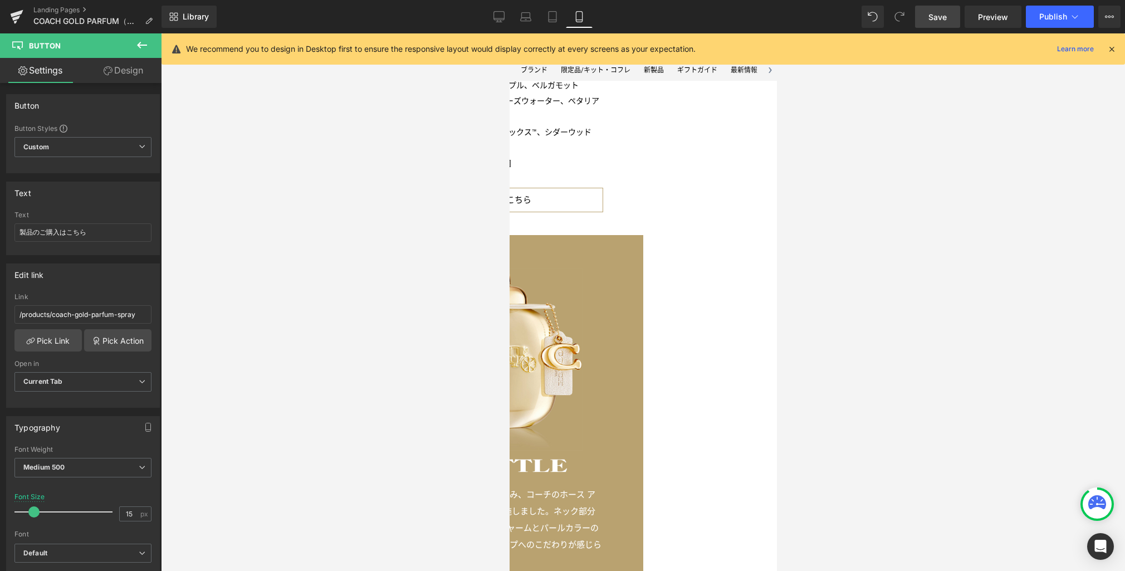
click at [603, 212] on link "製品のご購入はこちら" at bounding box center [488, 200] width 227 height 25
click at [501, 21] on icon at bounding box center [498, 16] width 11 height 11
type input "16"
type input "100"
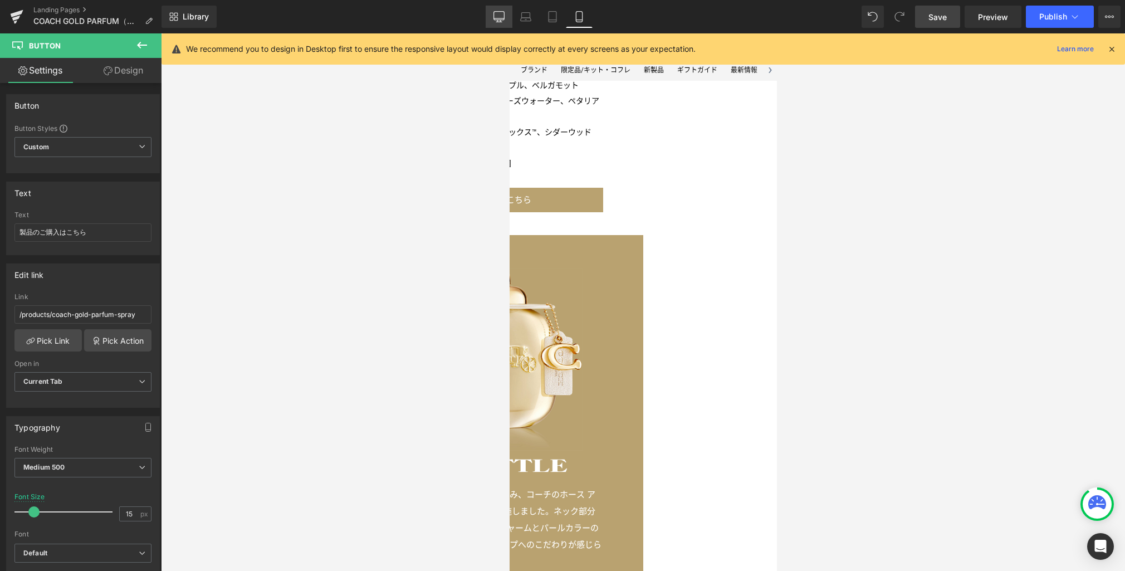
type input "100"
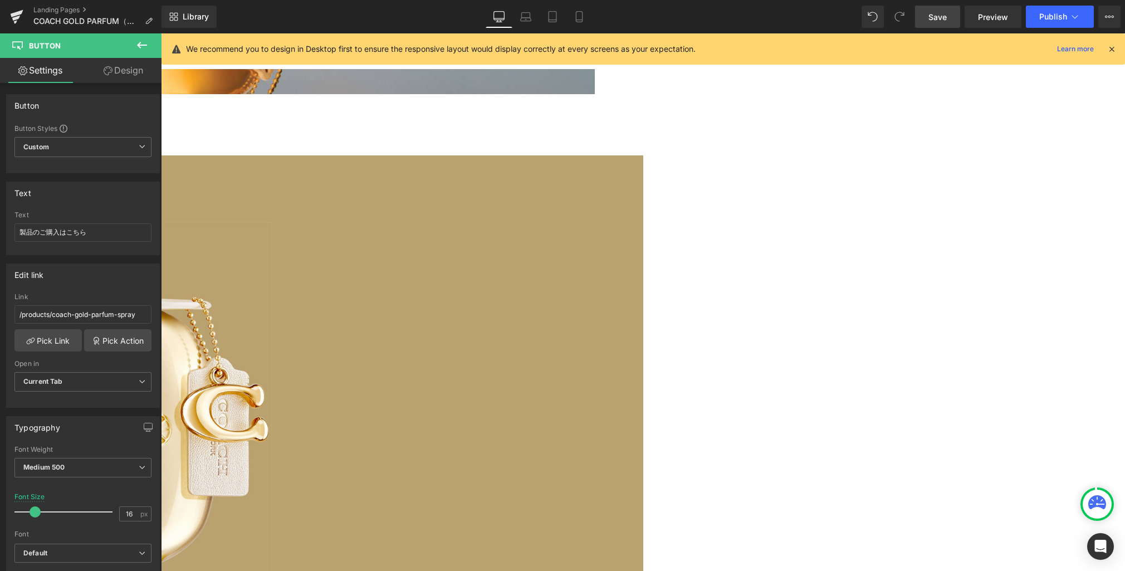
scroll to position [2212, 0]
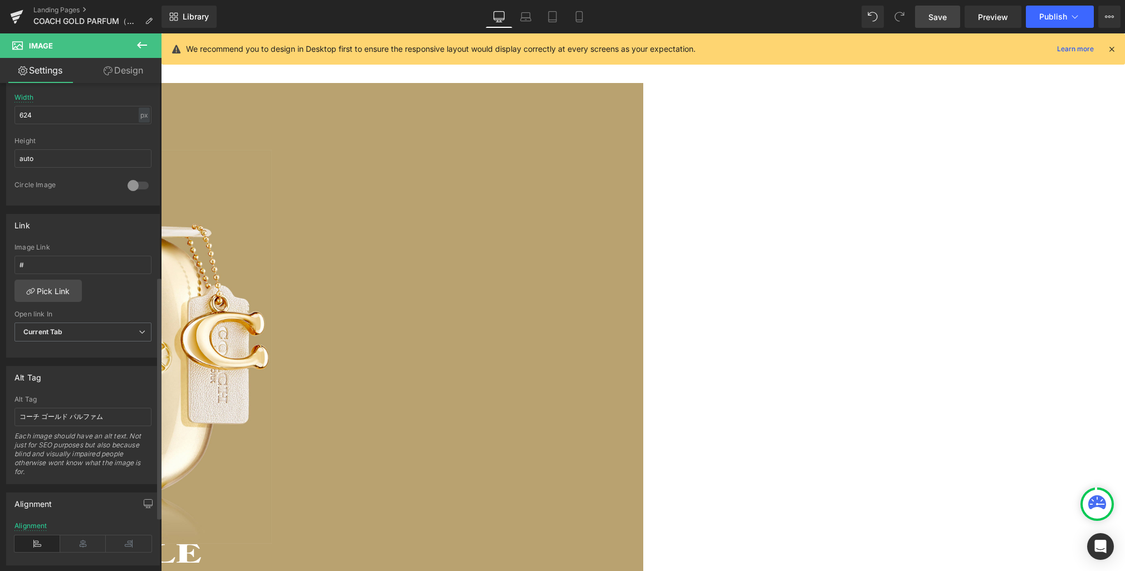
scroll to position [397, 0]
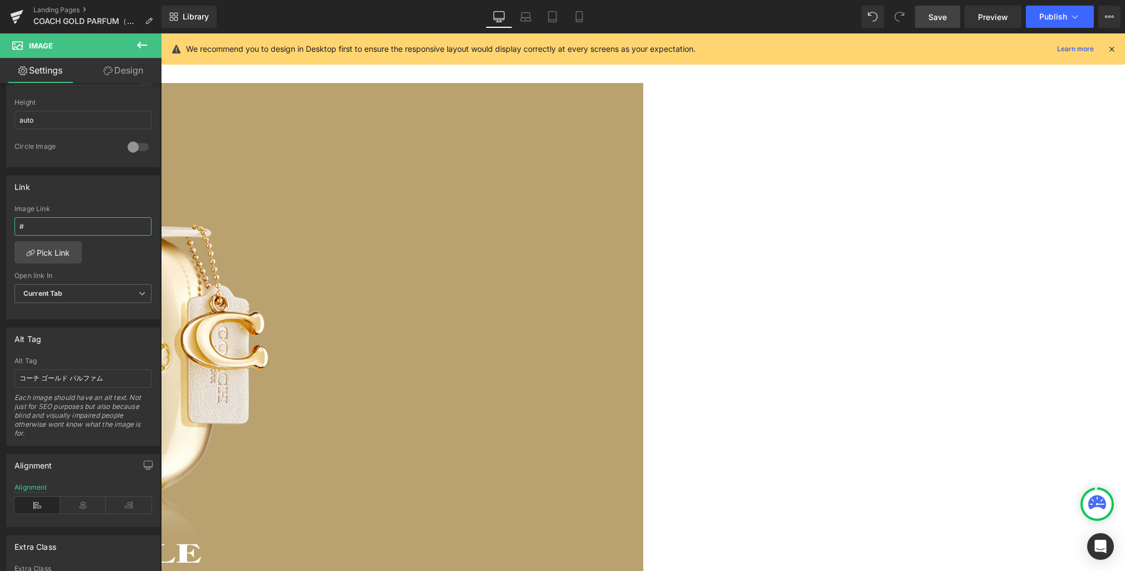
drag, startPoint x: 64, startPoint y: 226, endPoint x: -21, endPoint y: 220, distance: 85.4
click at [0, 220] on html "Product You are previewing how the will restyle your page. You can not edit Ele…" at bounding box center [562, 285] width 1125 height 571
type input "/products/coach-gold-parfum-spray"
click at [530, 18] on icon at bounding box center [525, 16] width 11 height 11
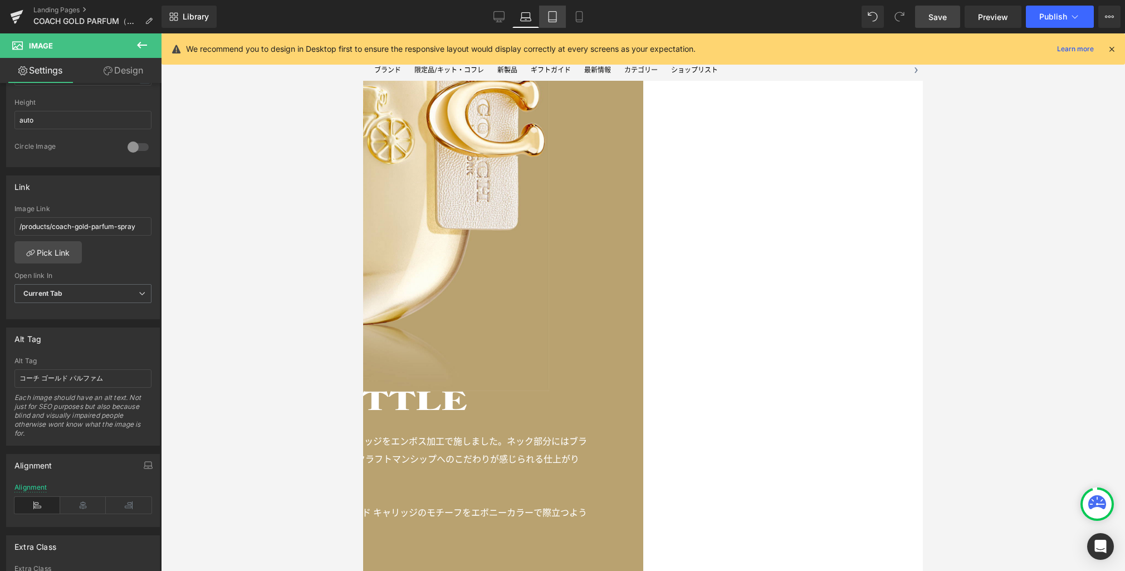
click at [551, 22] on link "Tablet" at bounding box center [552, 17] width 27 height 22
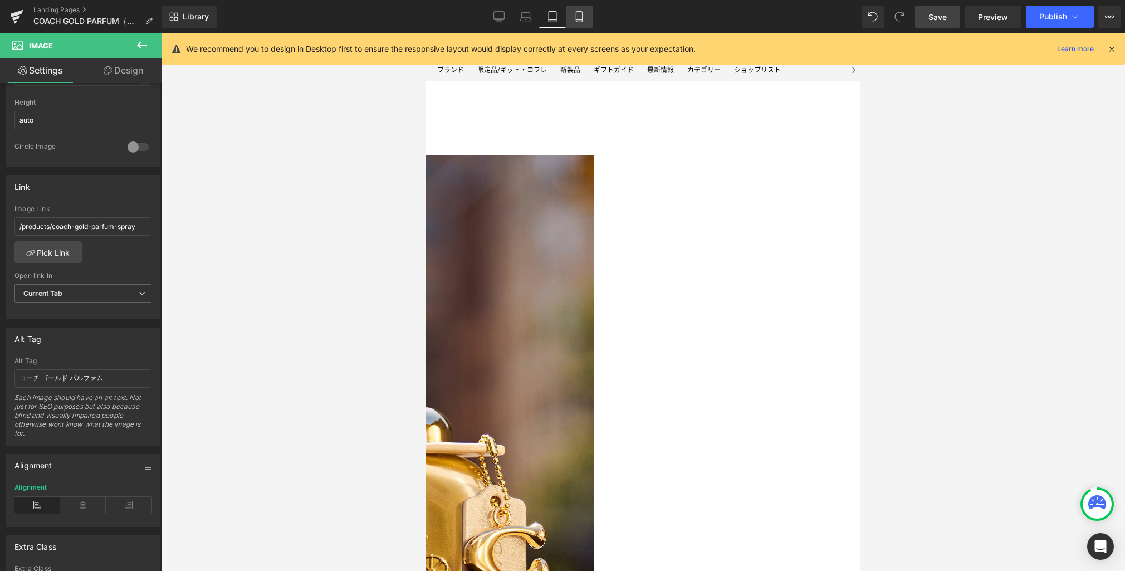
click at [581, 19] on icon at bounding box center [579, 16] width 11 height 11
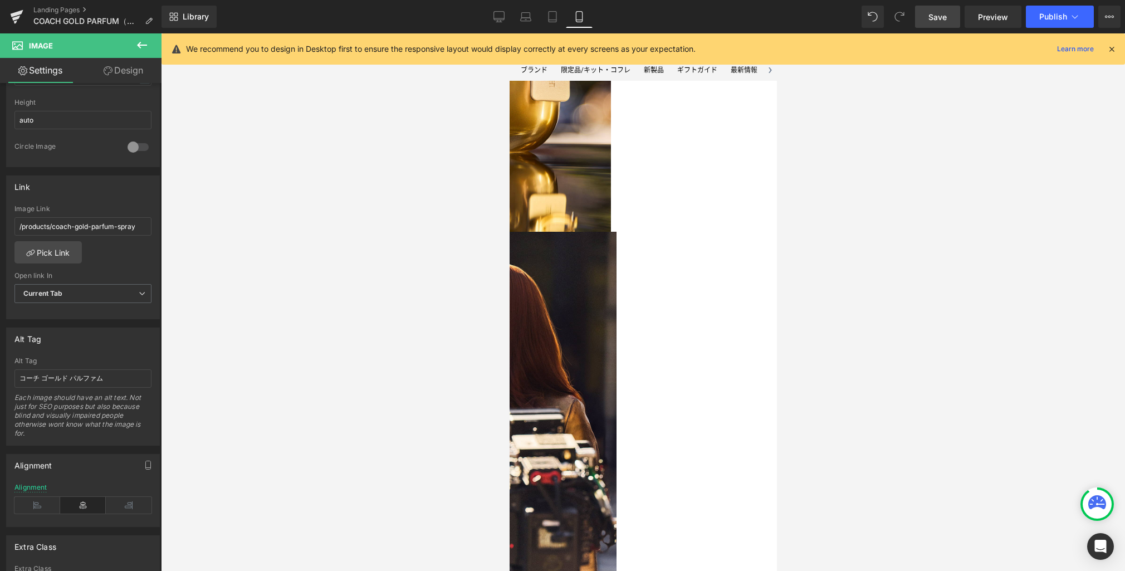
scroll to position [2035, 0]
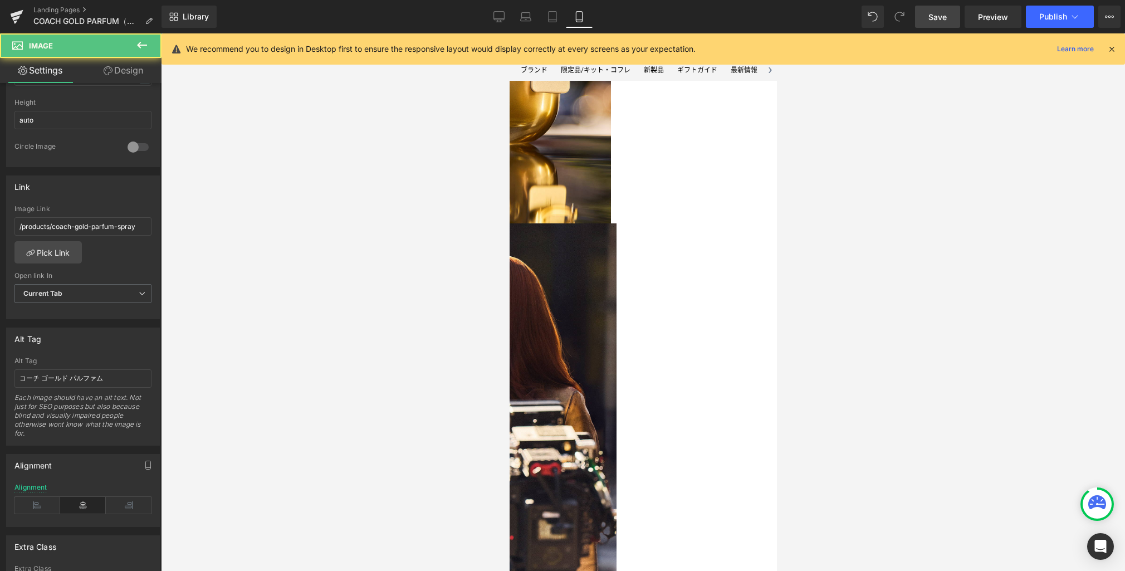
click at [500, 18] on icon at bounding box center [499, 18] width 11 height 0
type input "624"
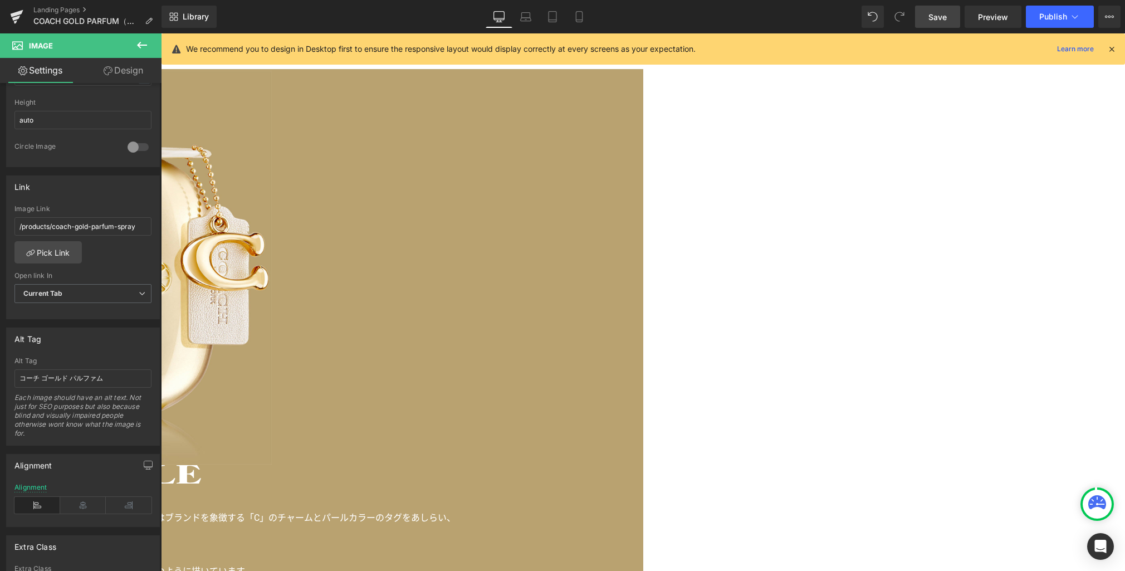
click at [937, 22] on link "Save" at bounding box center [937, 17] width 45 height 22
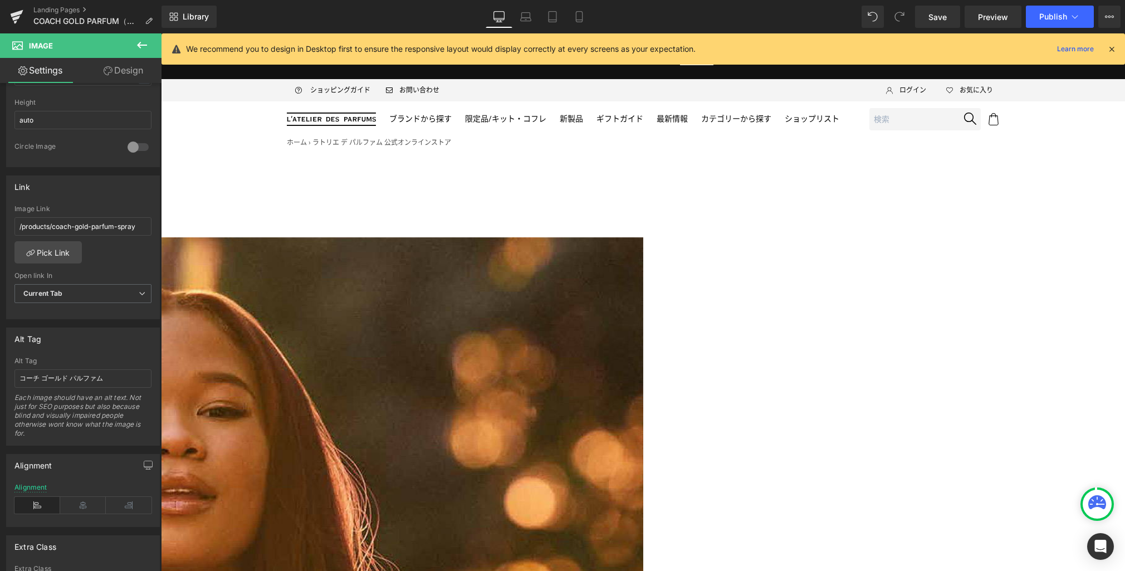
scroll to position [82, 0]
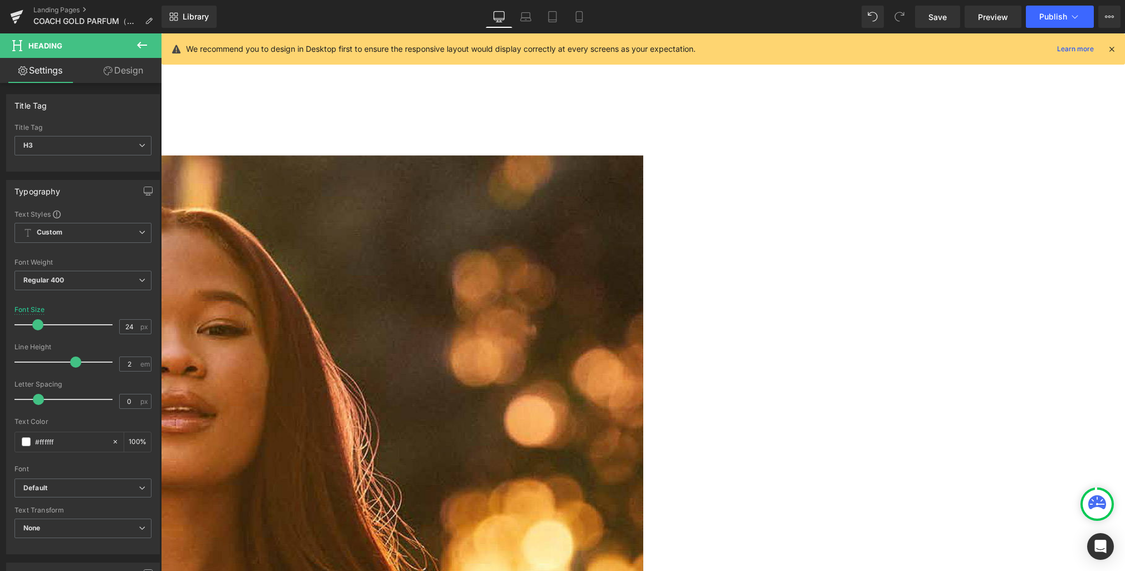
copy div "コーチのバッグやファッションアクセサリーにあしらわれた「C」のシグネチャーチャームから着想を得た、ゴールドにきらめく大胆な新作。 あらゆる女性に、自分らしさを…"
click at [1060, 16] on span "Publish" at bounding box center [1053, 16] width 28 height 9
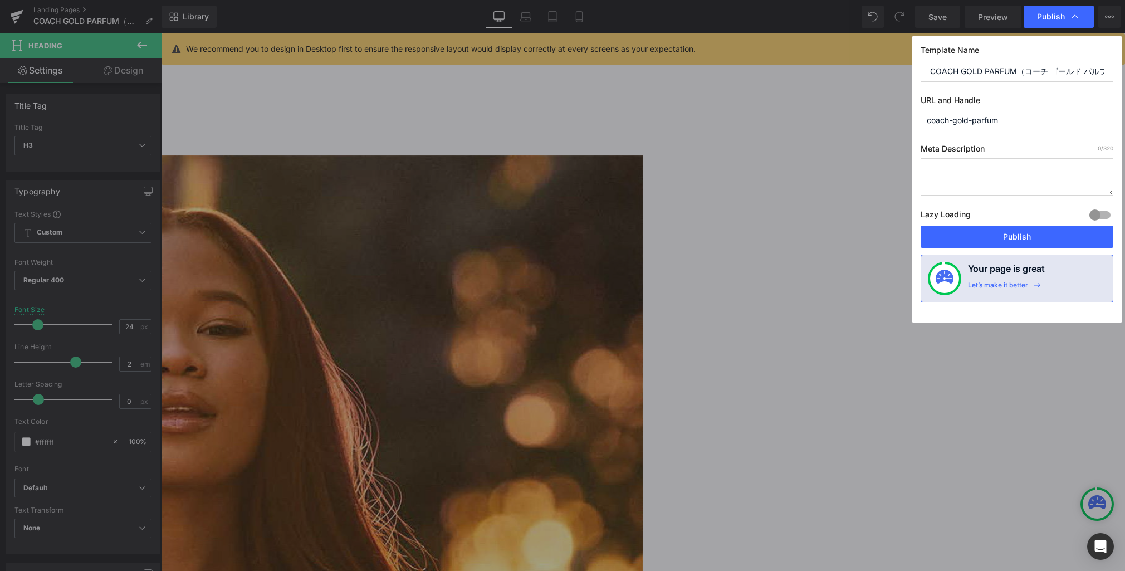
click at [1006, 175] on textarea at bounding box center [1017, 176] width 193 height 37
paste textarea "コーチのバッグやファッションアクセサリーにあしらわれた「C」のシグネチャーチャームから着想を得た、ゴールドにきらめく大胆な新作。あらゆる女性に、自分らしさを思…"
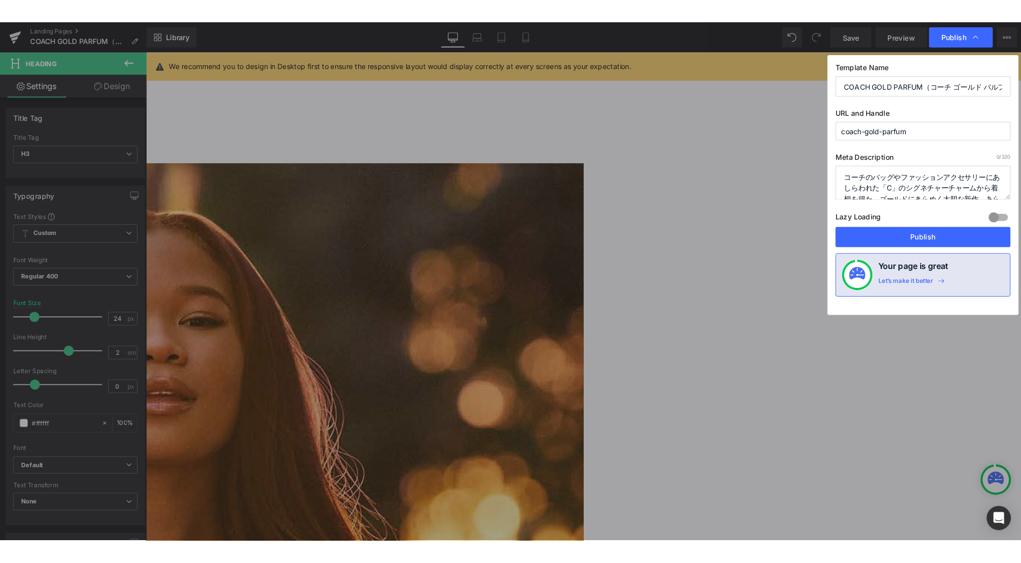
scroll to position [27, 0]
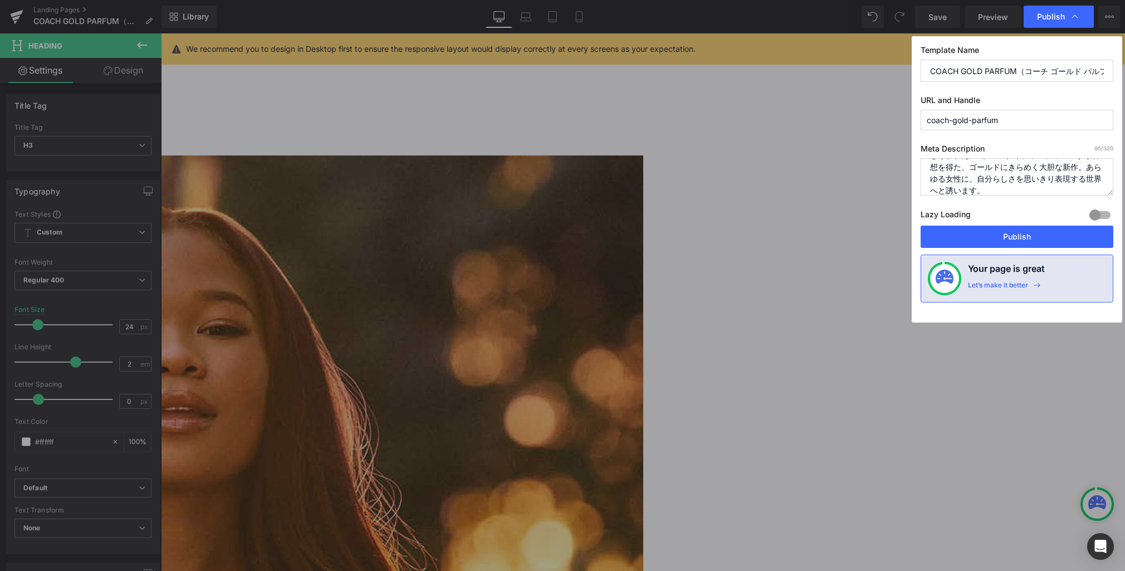
type textarea "コーチのバッグやファッションアクセサリーにあしらわれた「C」のシグネチャーチャームから着想を得た、ゴールドにきらめく大胆な新作。あらゆる女性に、自分らしさを思…"
click at [1068, 236] on button "Publish" at bounding box center [1017, 237] width 193 height 22
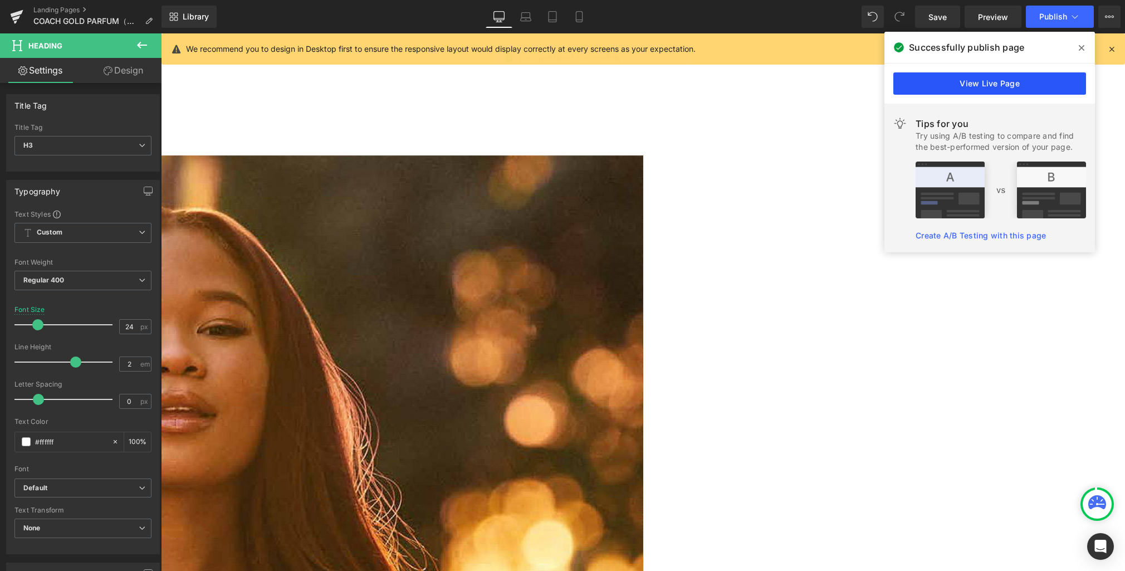
click at [1044, 87] on link "View Live Page" at bounding box center [989, 83] width 193 height 22
